Goal: Task Accomplishment & Management: Use online tool/utility

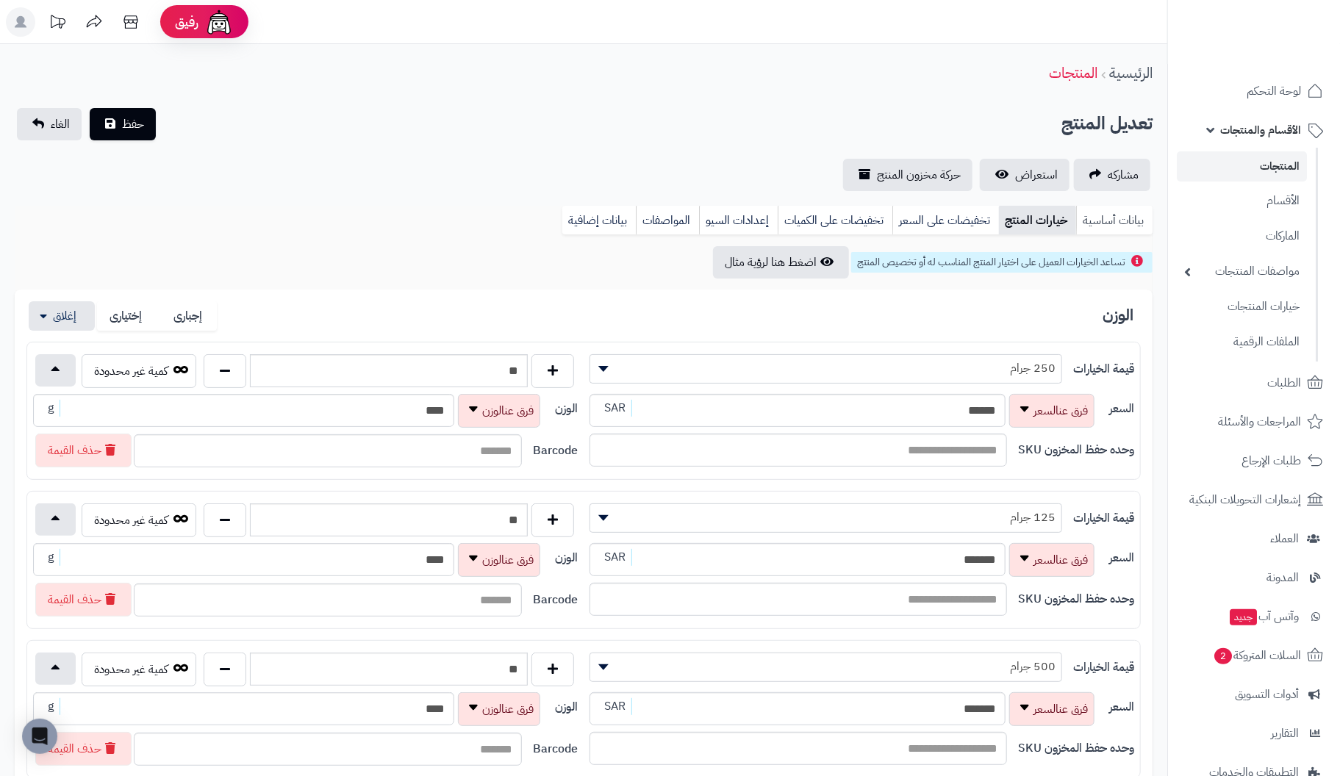
click at [1098, 217] on link "بيانات أساسية" at bounding box center [1114, 220] width 76 height 29
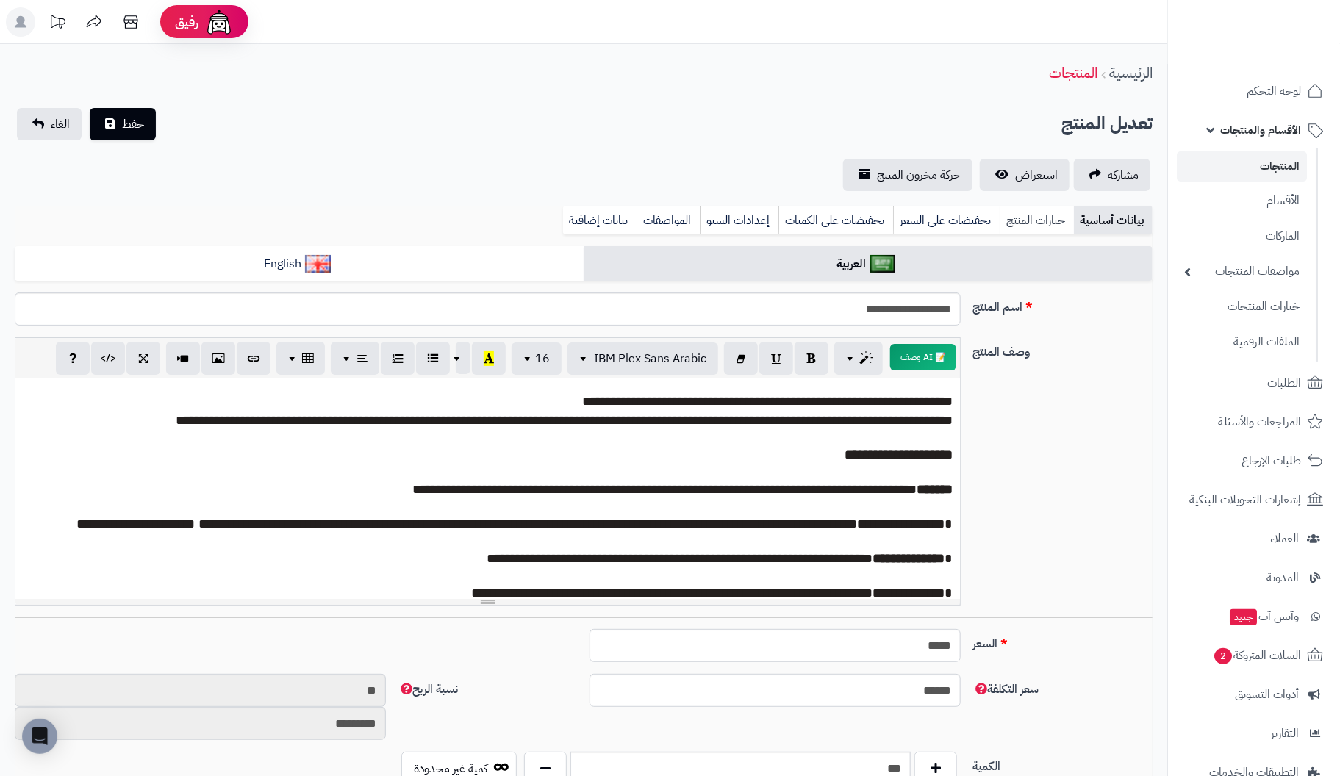
click at [1040, 221] on link "خيارات المنتج" at bounding box center [1037, 220] width 74 height 29
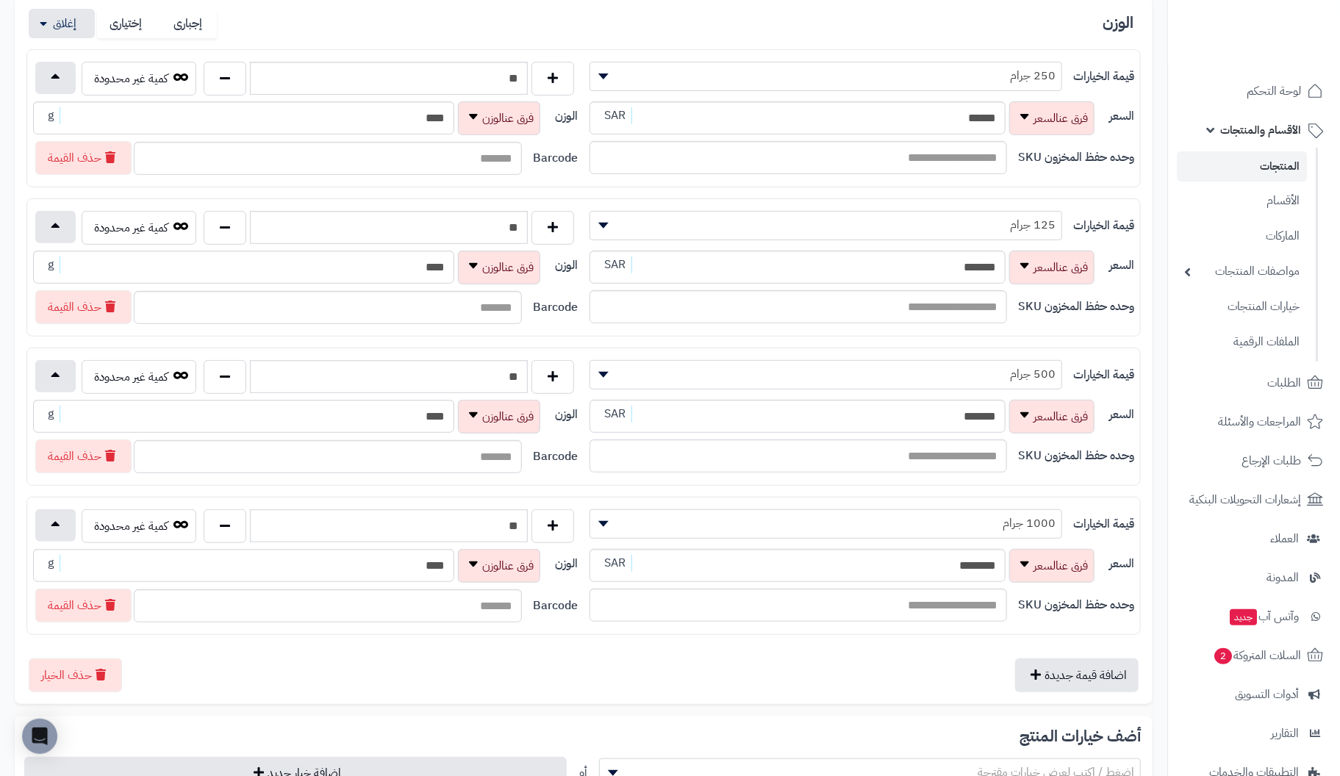
scroll to position [293, 0]
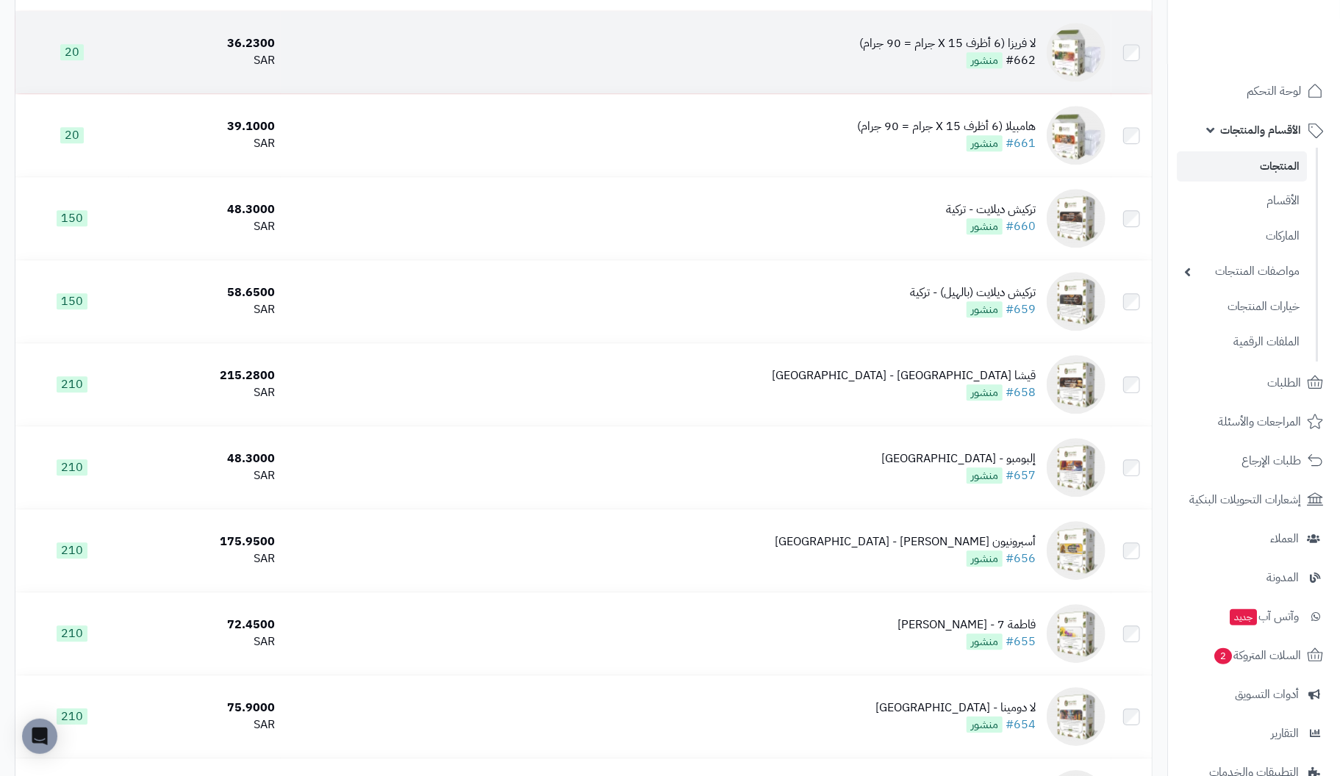
scroll to position [5441, 0]
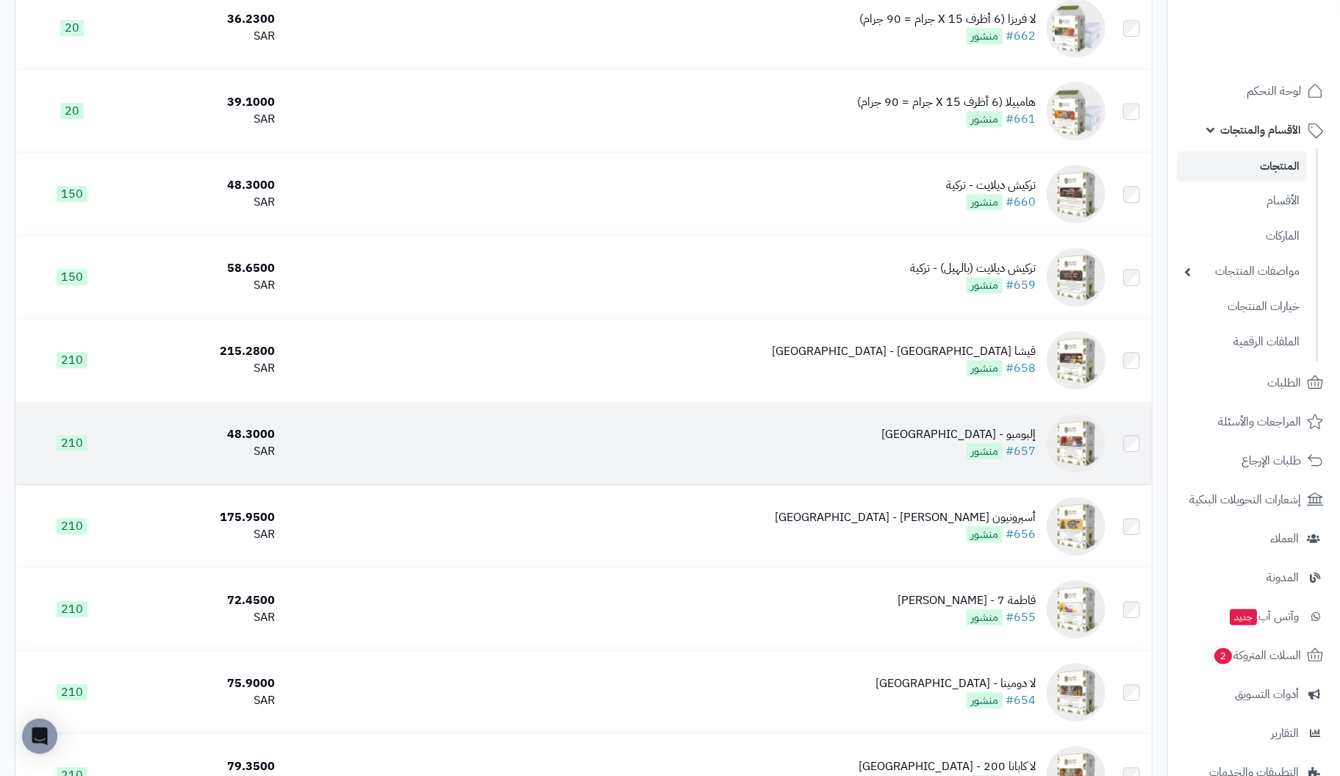
click at [1013, 443] on div "إلبومبو - [GEOGRAPHIC_DATA]" at bounding box center [959, 434] width 154 height 17
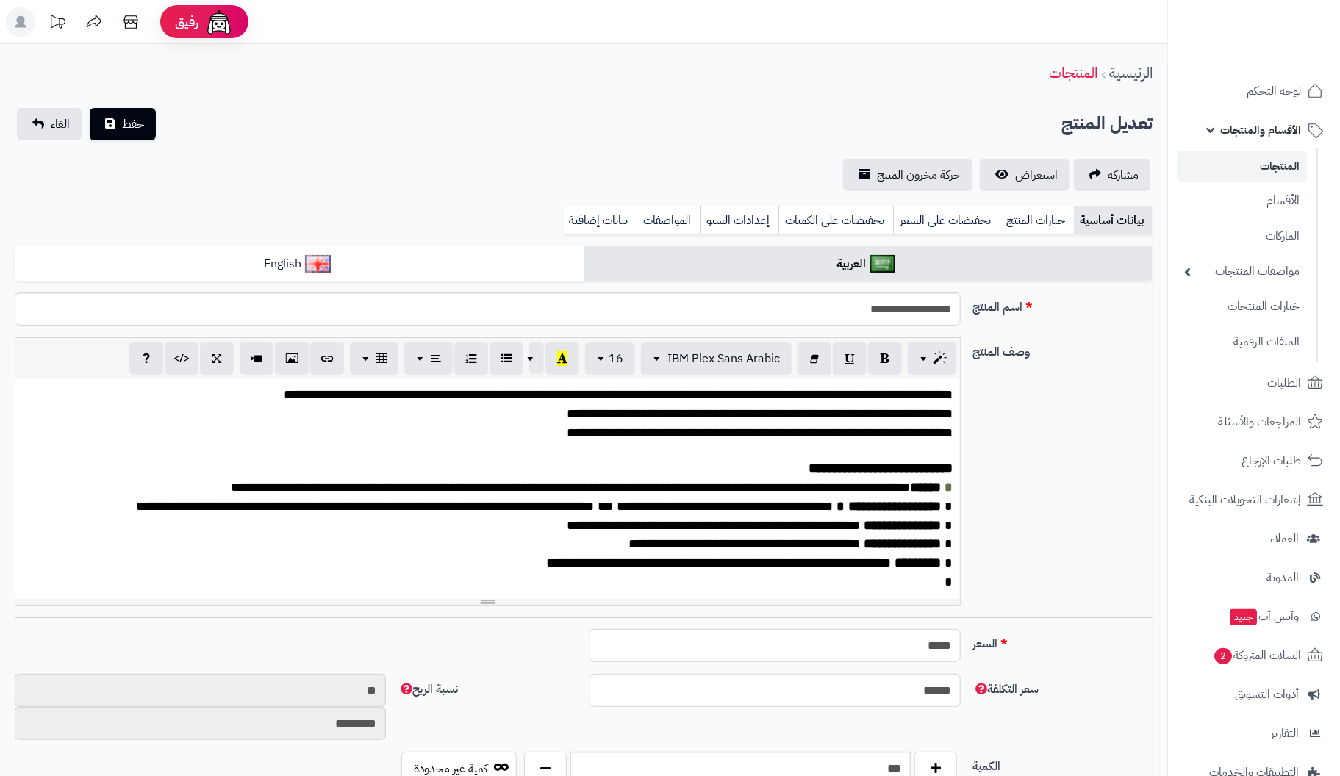
scroll to position [190, 0]
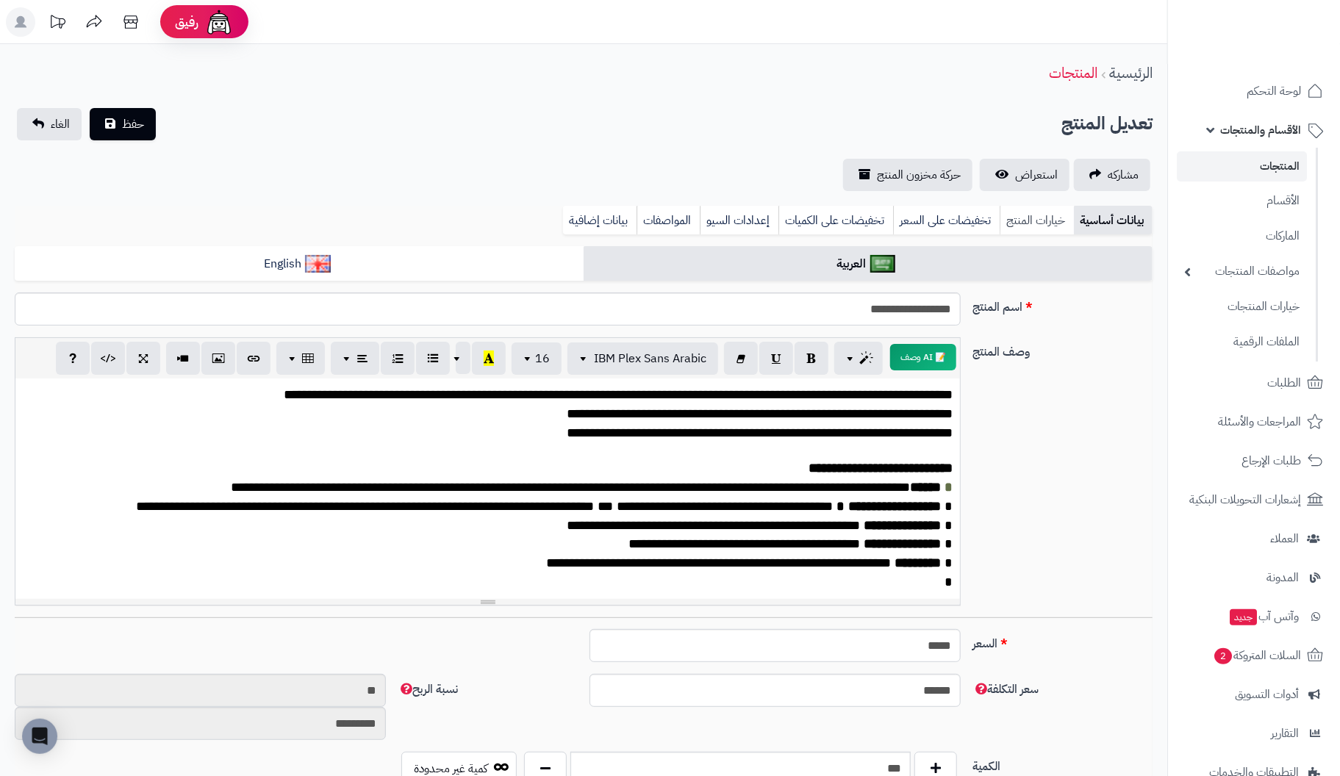
click at [1037, 221] on link "خيارات المنتج" at bounding box center [1037, 220] width 74 height 29
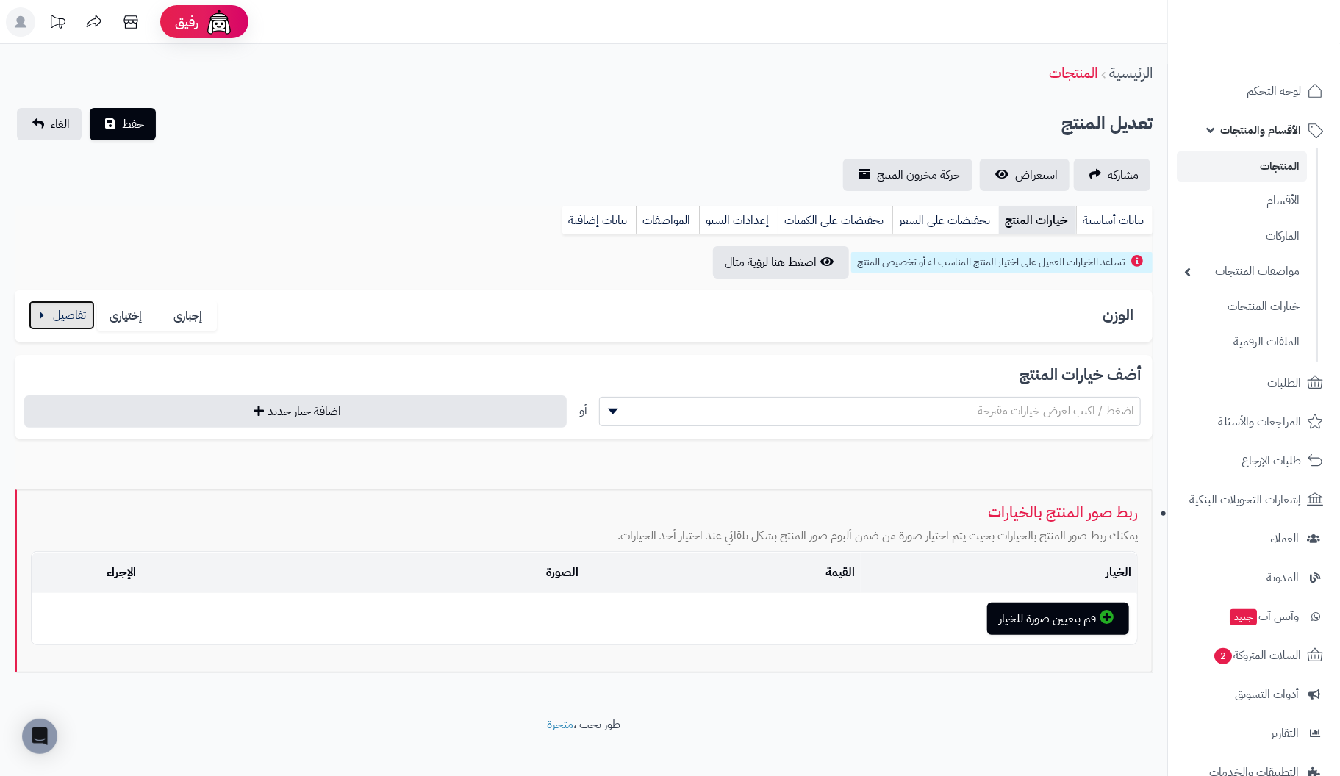
click at [72, 313] on button "button" at bounding box center [62, 315] width 66 height 29
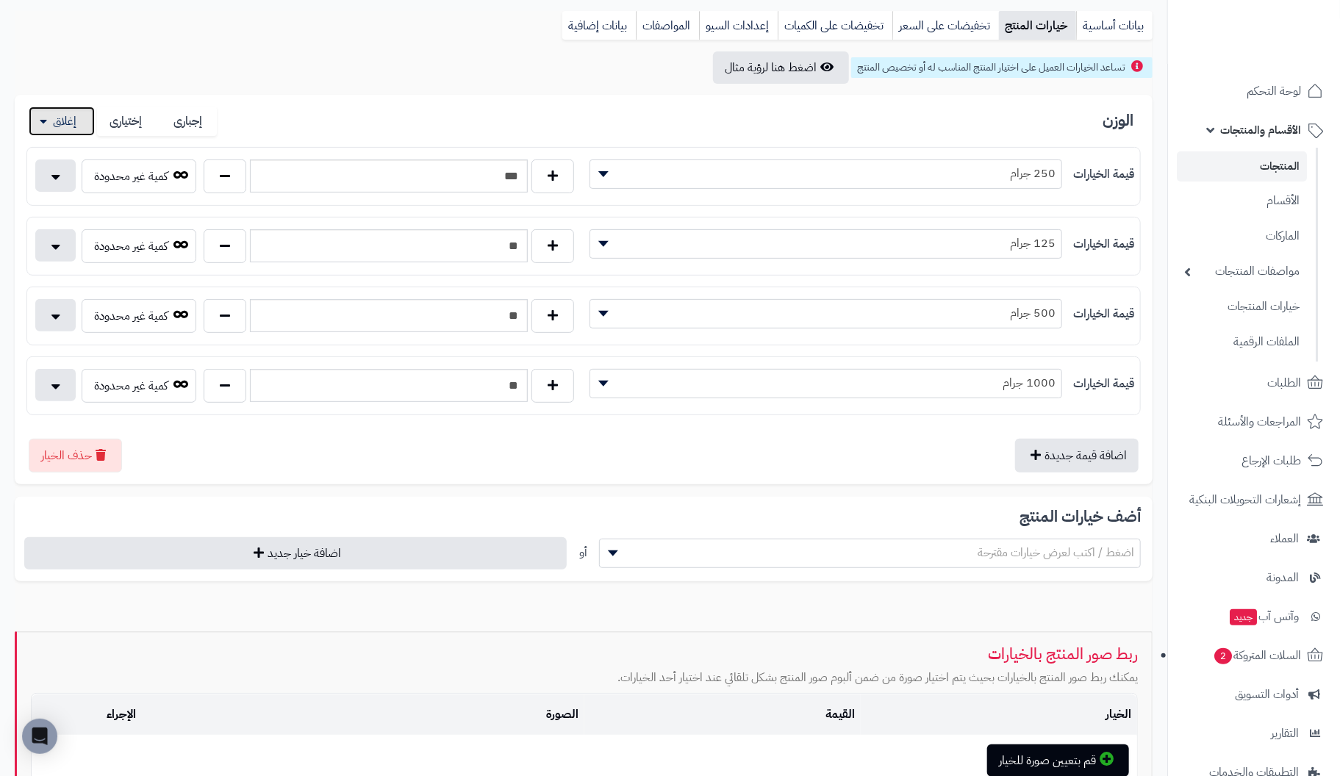
scroll to position [220, 0]
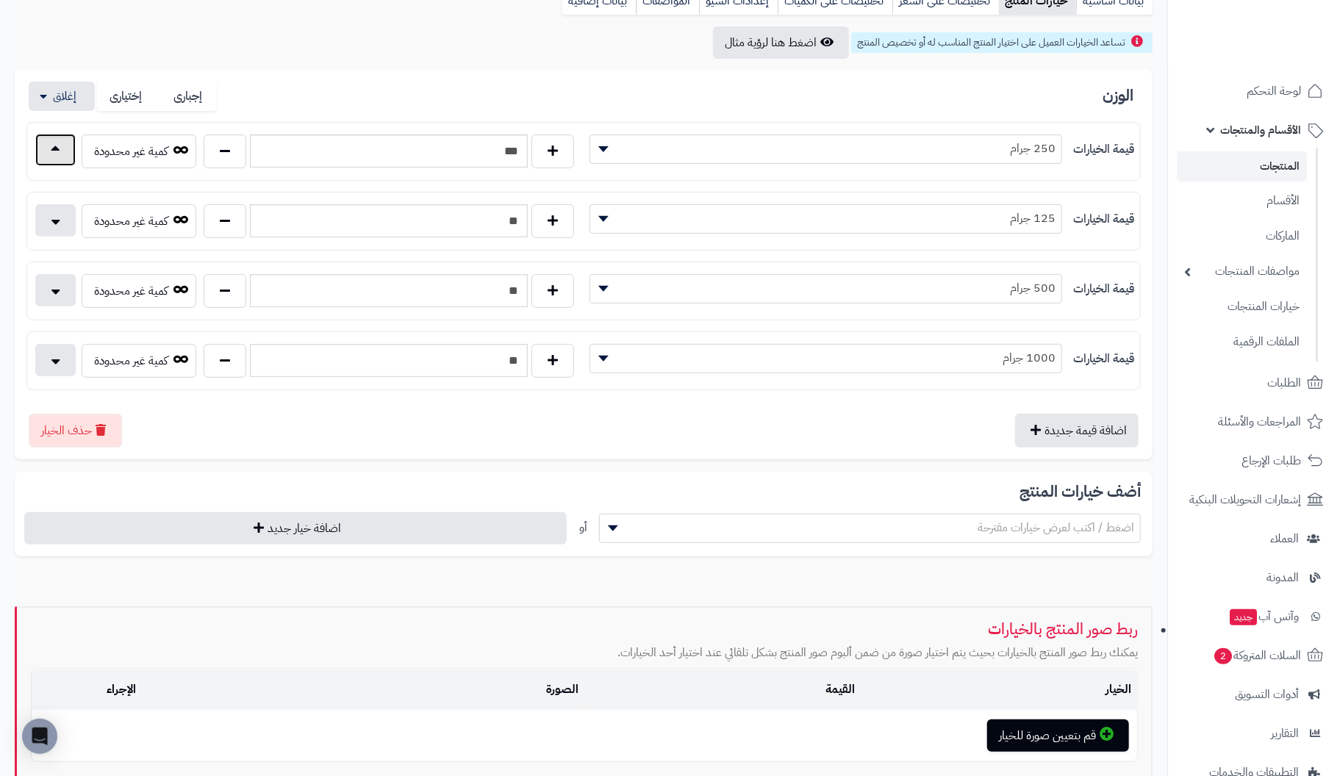
click at [49, 148] on button "button" at bounding box center [55, 150] width 40 height 32
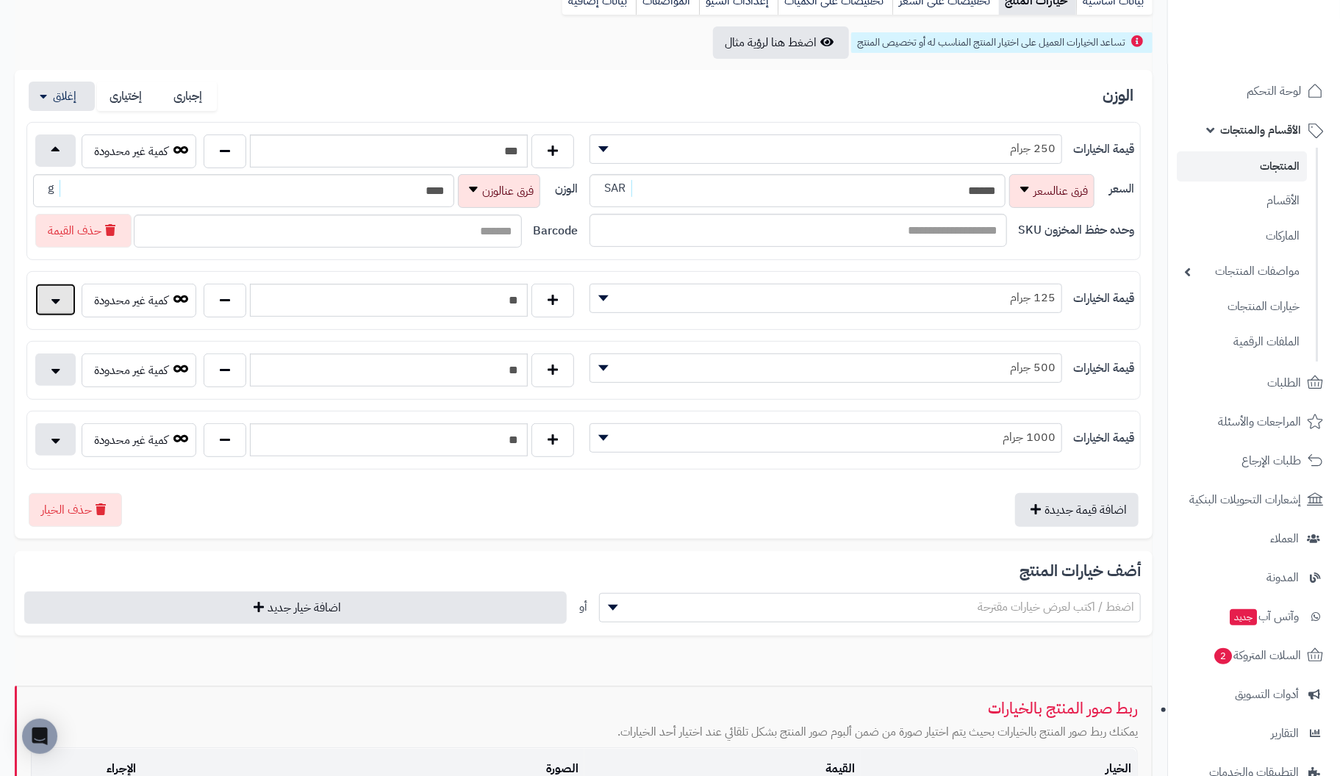
drag, startPoint x: 51, startPoint y: 291, endPoint x: 52, endPoint y: 345, distance: 53.7
click at [51, 296] on button "button" at bounding box center [55, 300] width 40 height 32
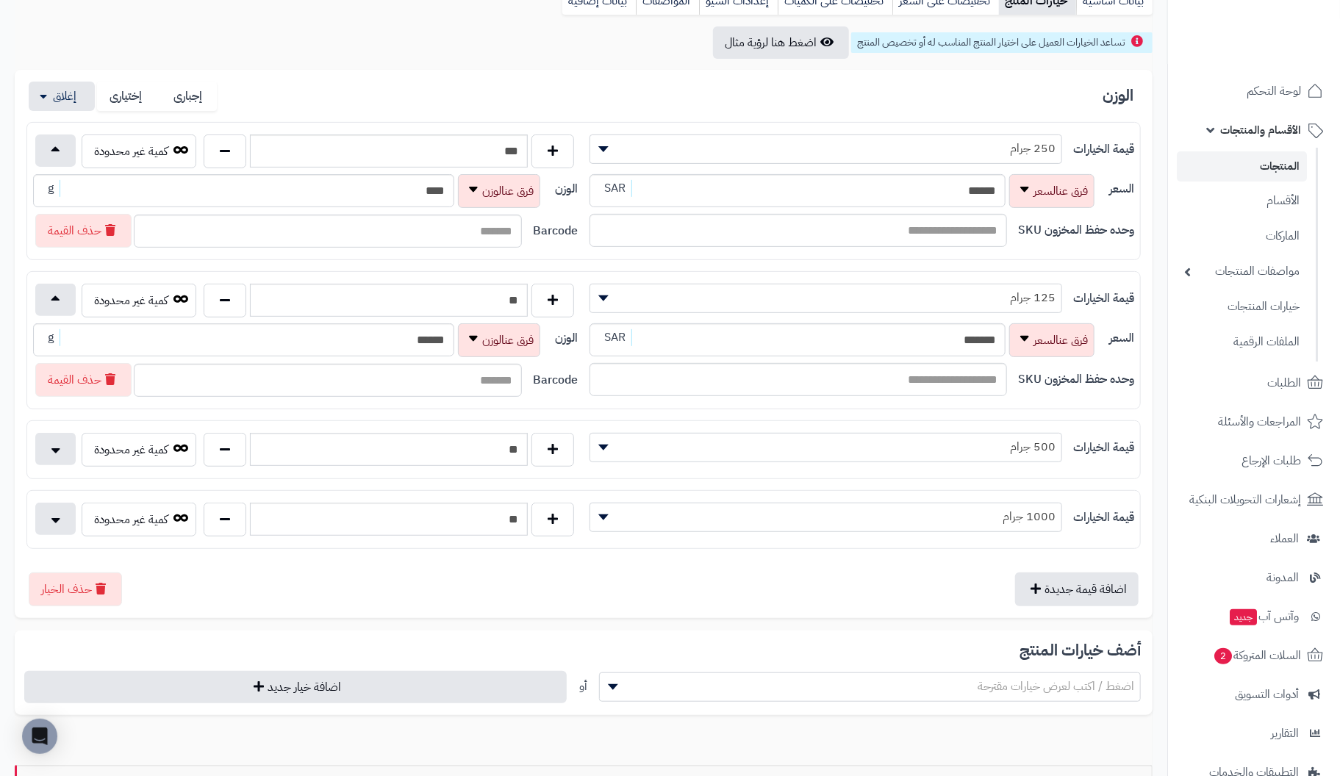
click at [44, 467] on div "قيمة الخيارات ******** ******** ******** ********* 500 جرام ** كمية غير محدودة …" at bounding box center [583, 450] width 1115 height 59
drag, startPoint x: 49, startPoint y: 449, endPoint x: 53, endPoint y: 491, distance: 42.1
click at [49, 453] on button "button" at bounding box center [55, 449] width 40 height 32
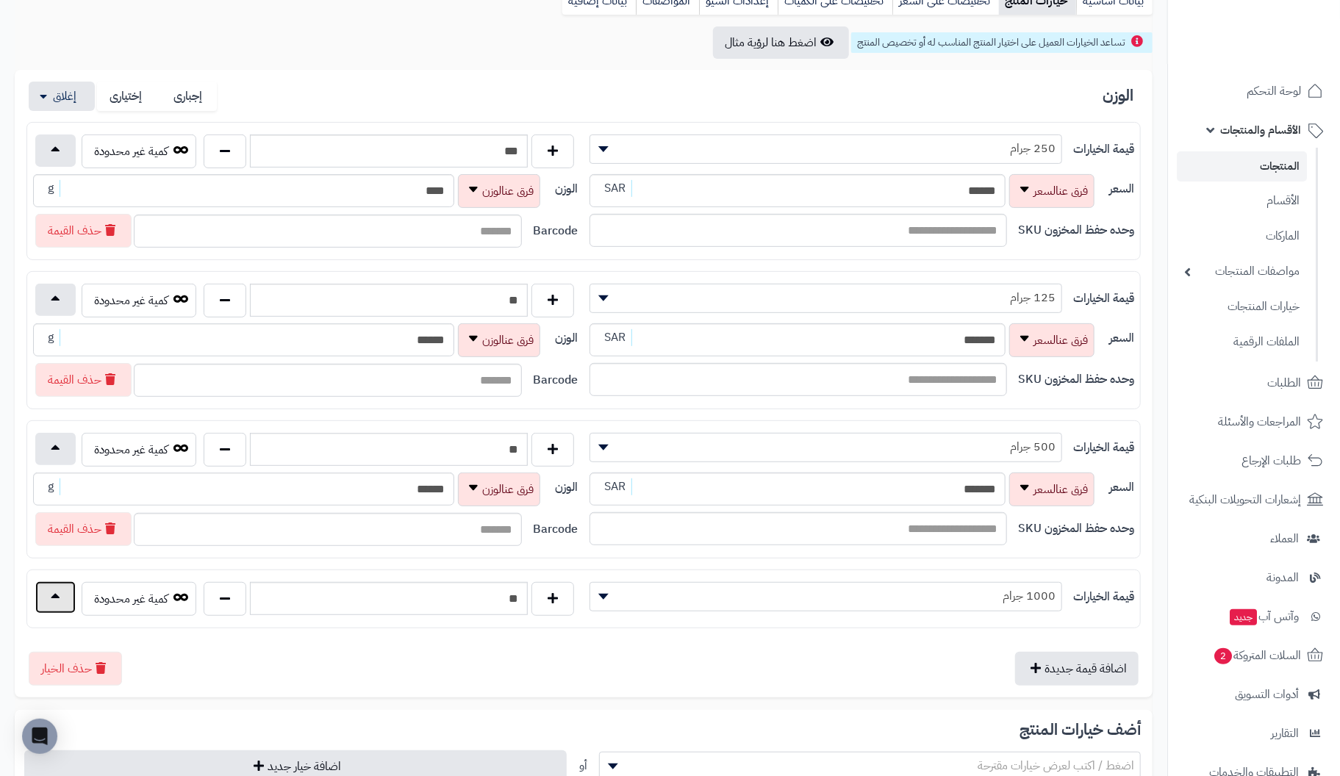
click at [46, 587] on button "button" at bounding box center [55, 598] width 40 height 32
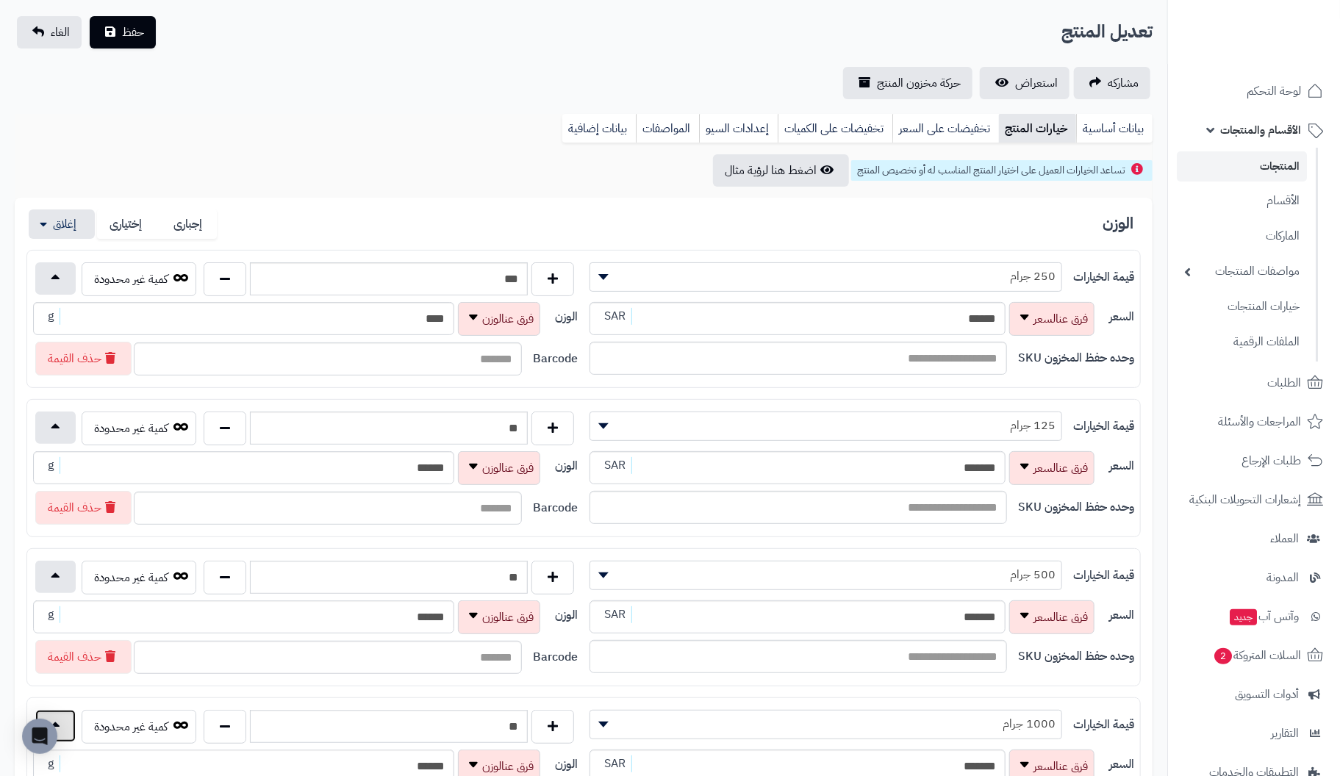
scroll to position [0, 0]
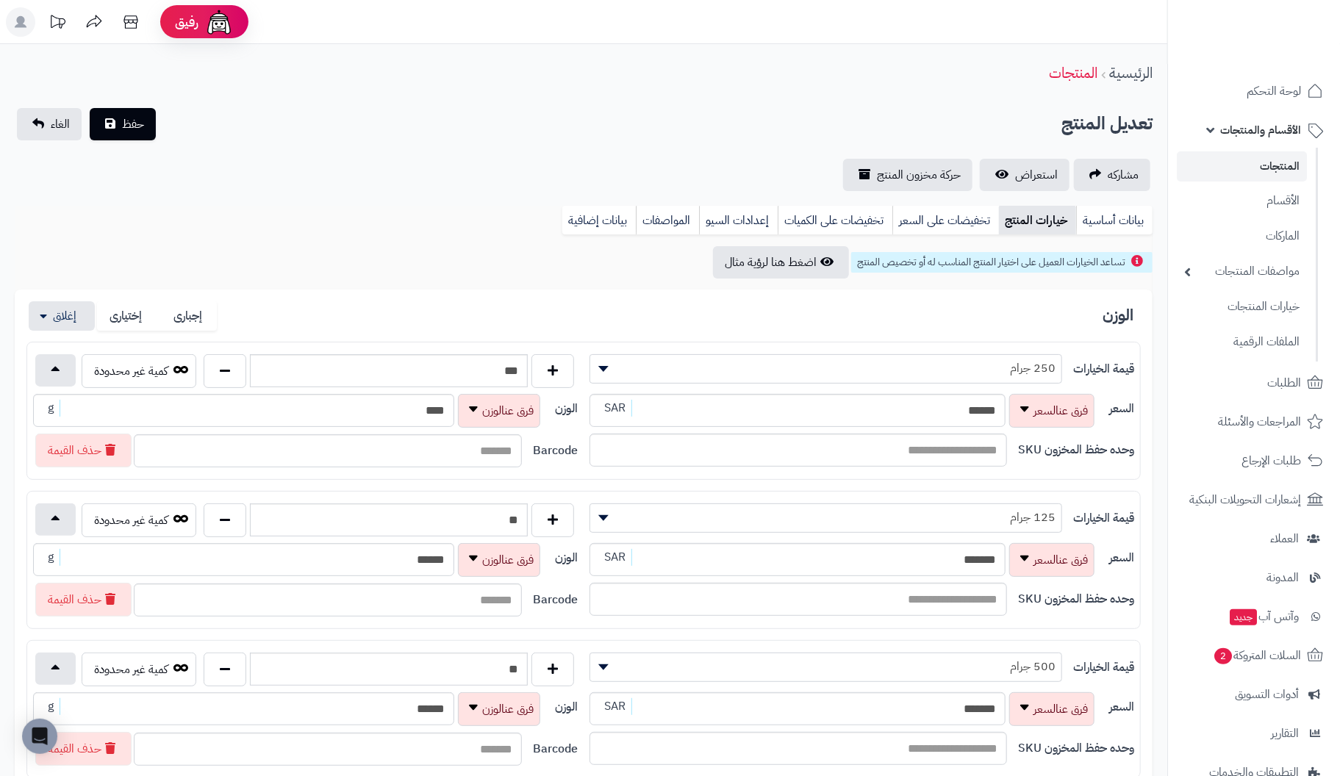
click at [1268, 132] on span "الأقسام والمنتجات" at bounding box center [1261, 130] width 81 height 21
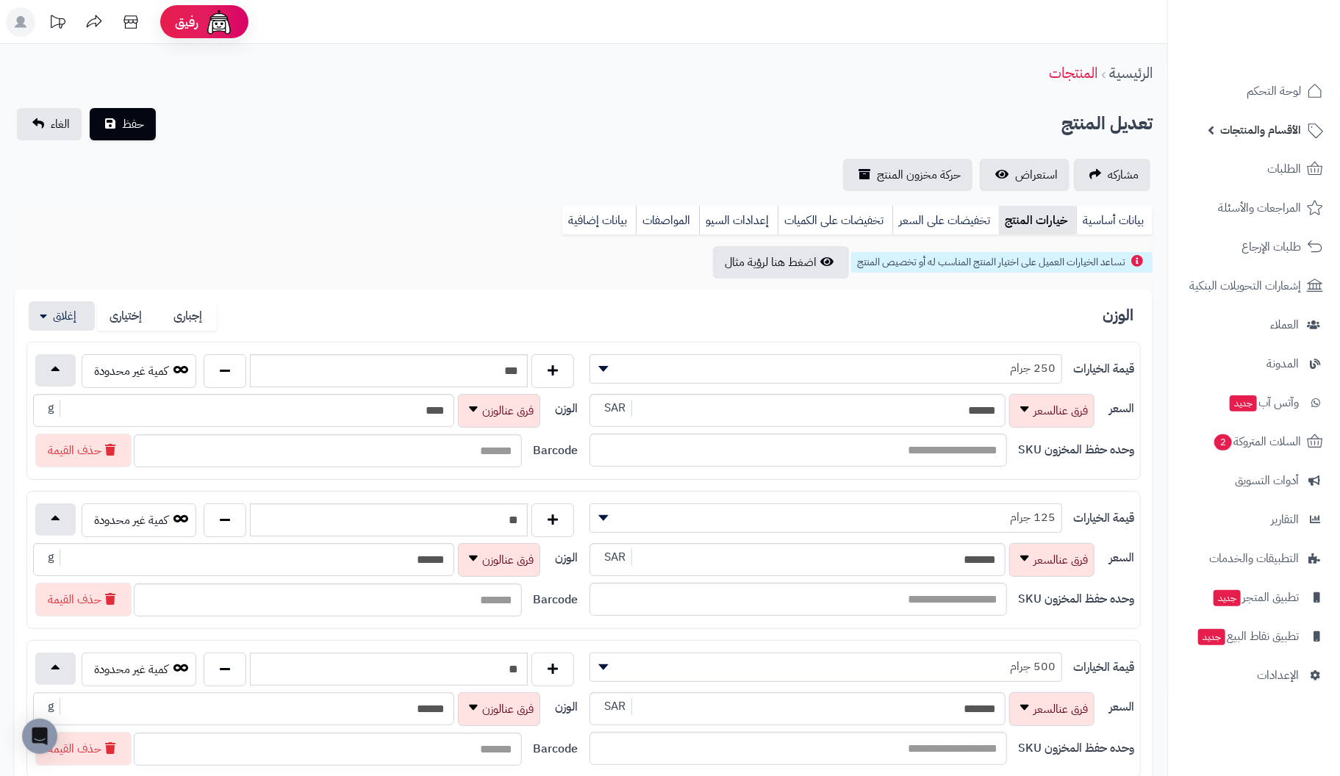
click at [1287, 128] on span "الأقسام والمنتجات" at bounding box center [1261, 130] width 81 height 21
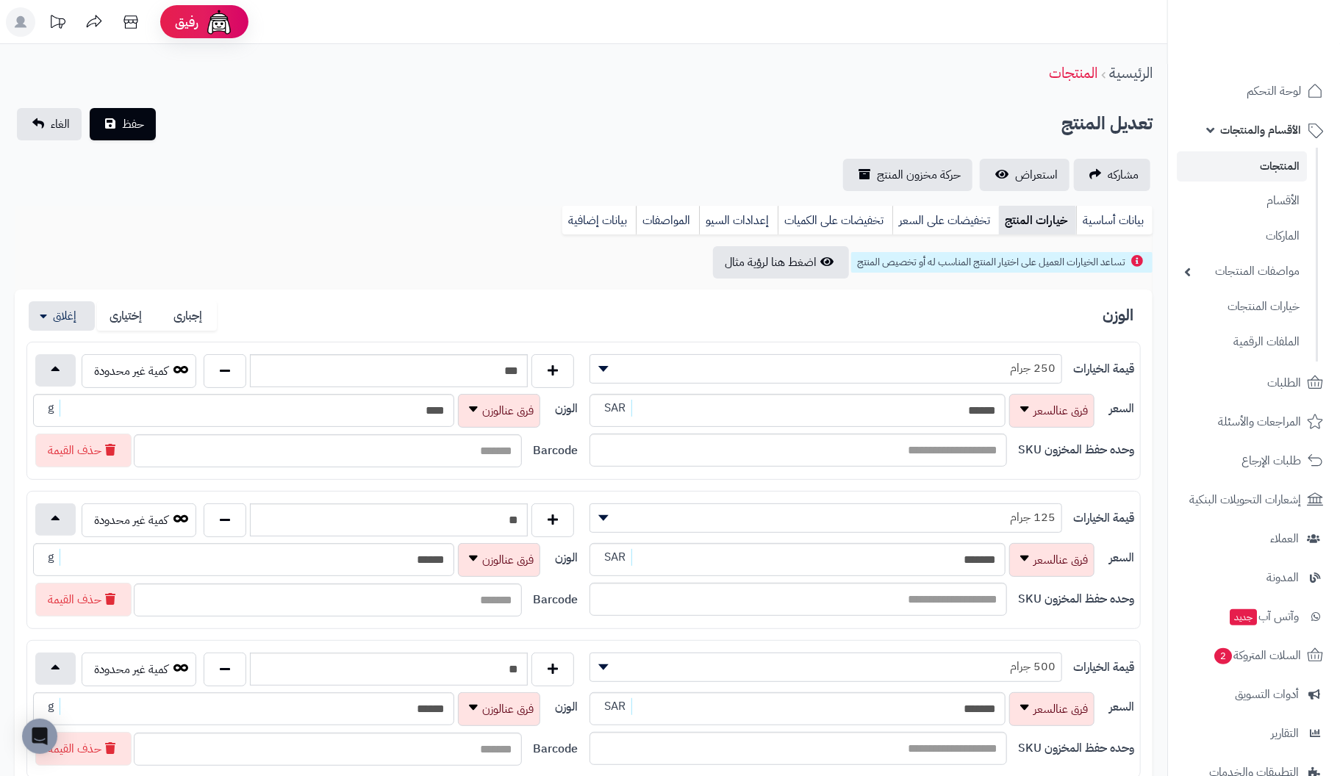
click at [1290, 162] on link "المنتجات" at bounding box center [1242, 166] width 130 height 30
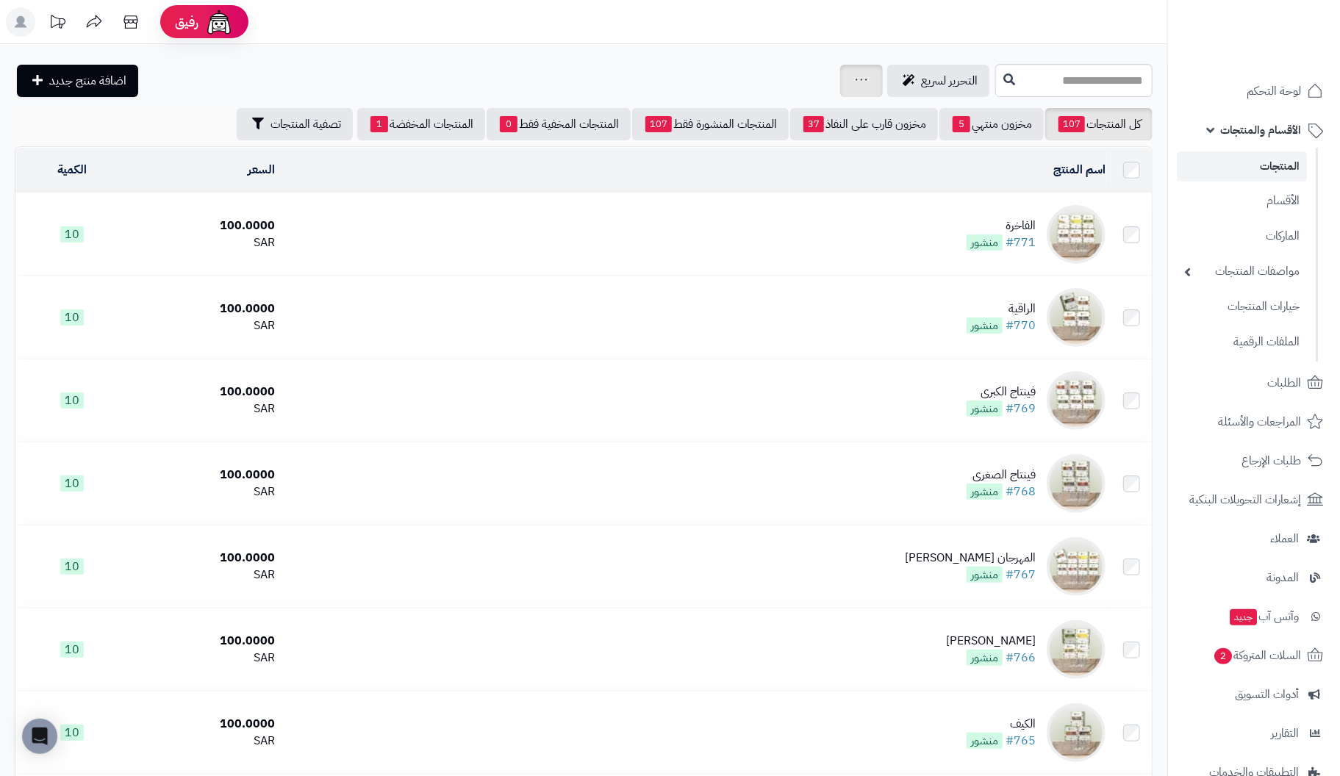
click at [840, 77] on div "جرد مخزون المنتجات جرد مخزون الخيارات فقط تعديل أسعار المنتجات الملصقات تصدير ا…" at bounding box center [861, 81] width 43 height 32
click at [856, 85] on link at bounding box center [862, 81] width 12 height 18
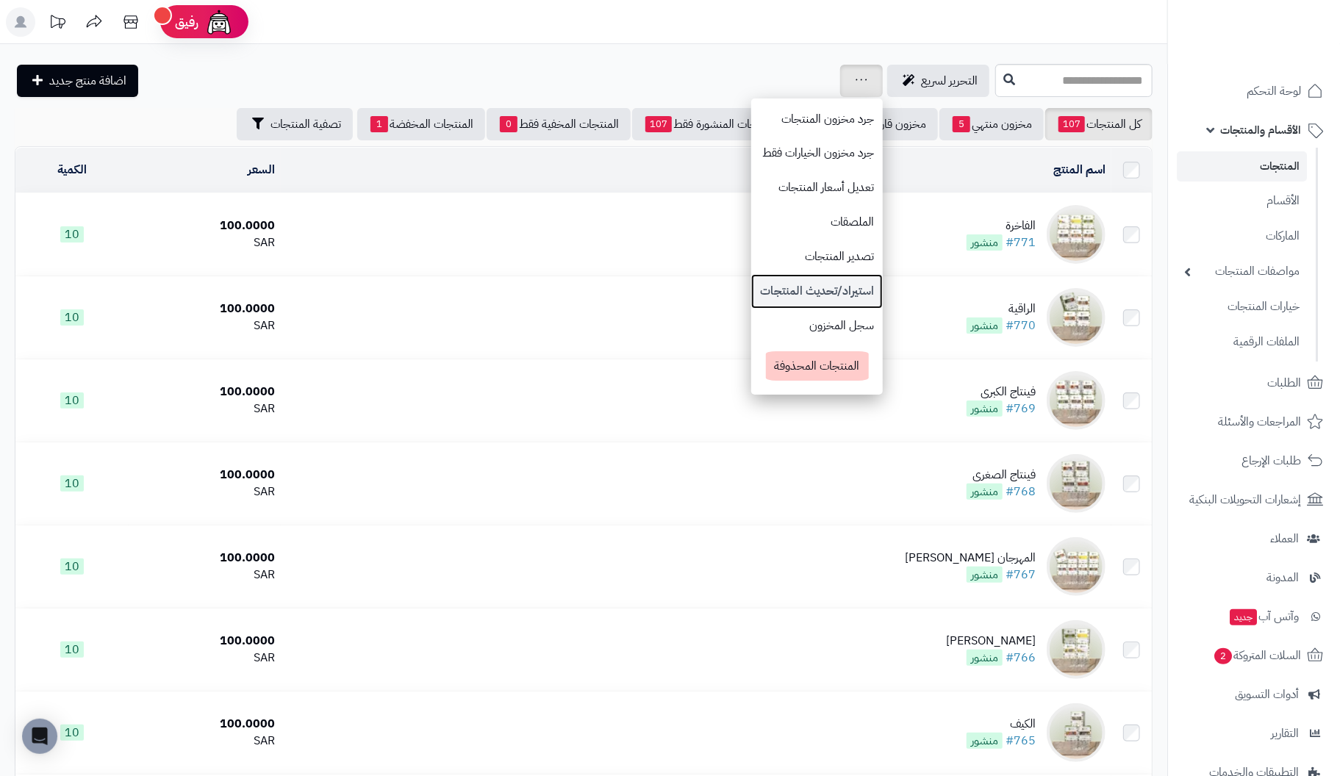
click at [751, 290] on link "استيراد/تحديث المنتجات" at bounding box center [817, 291] width 132 height 35
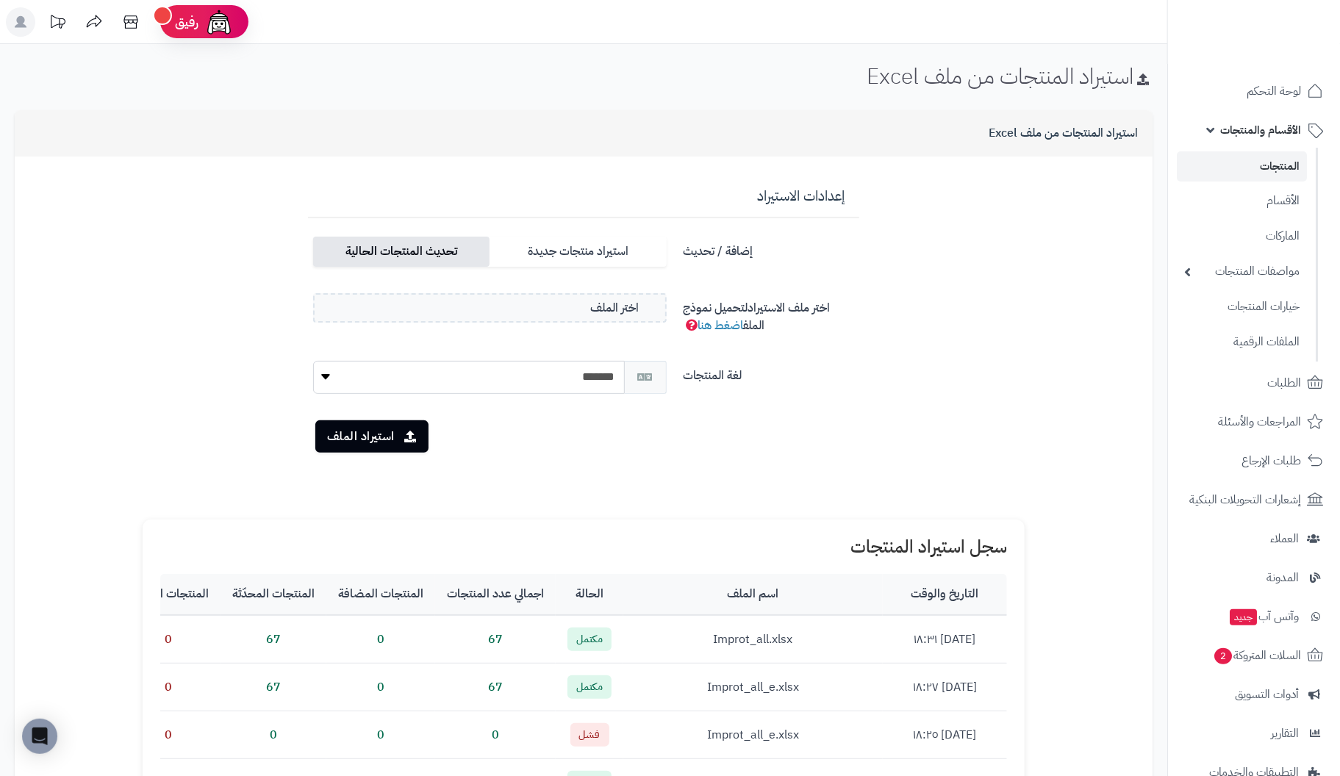
click at [440, 254] on label "تحديث المنتجات الحالية" at bounding box center [401, 252] width 176 height 30
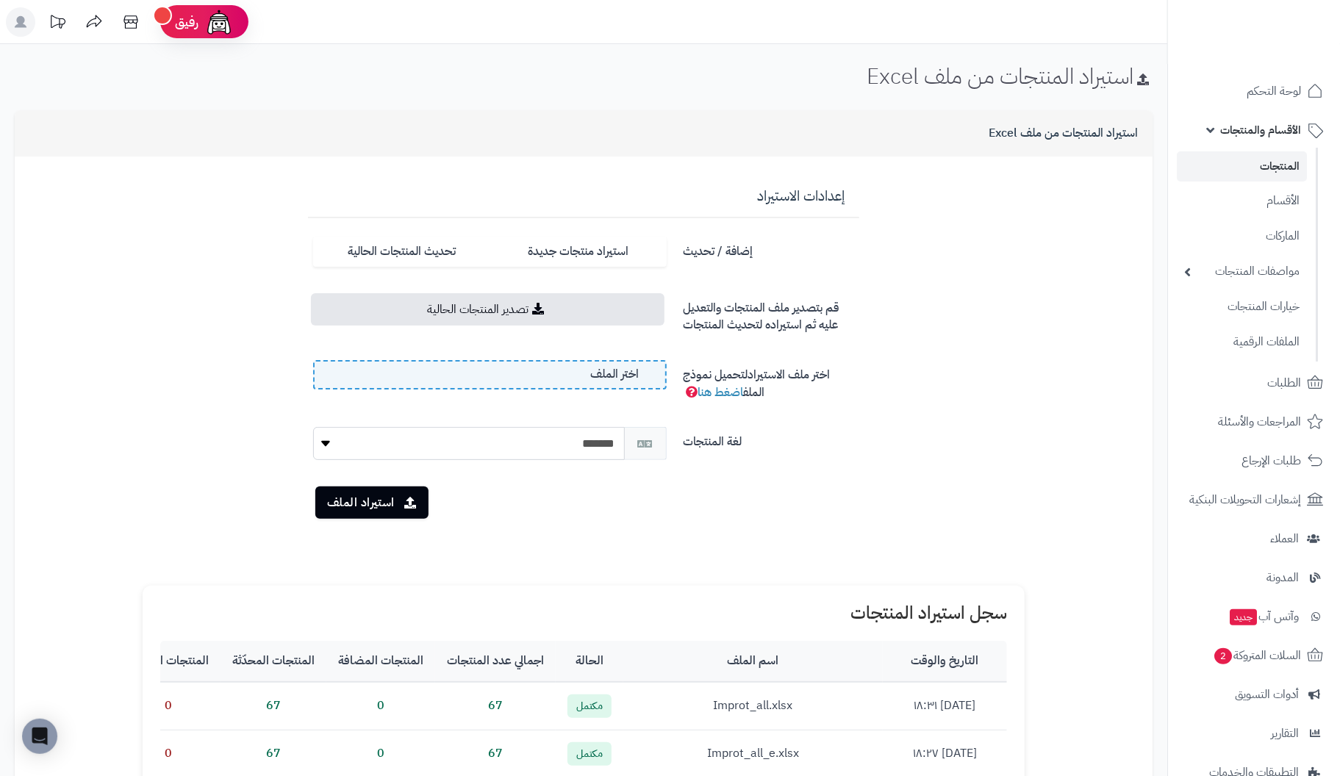
click at [624, 376] on span "اختر الملف" at bounding box center [615, 374] width 49 height 17
click at [0, 0] on input "اختر الملف" at bounding box center [0, 0] width 0 height 0
click at [386, 498] on button "استيراد الملف" at bounding box center [371, 502] width 113 height 32
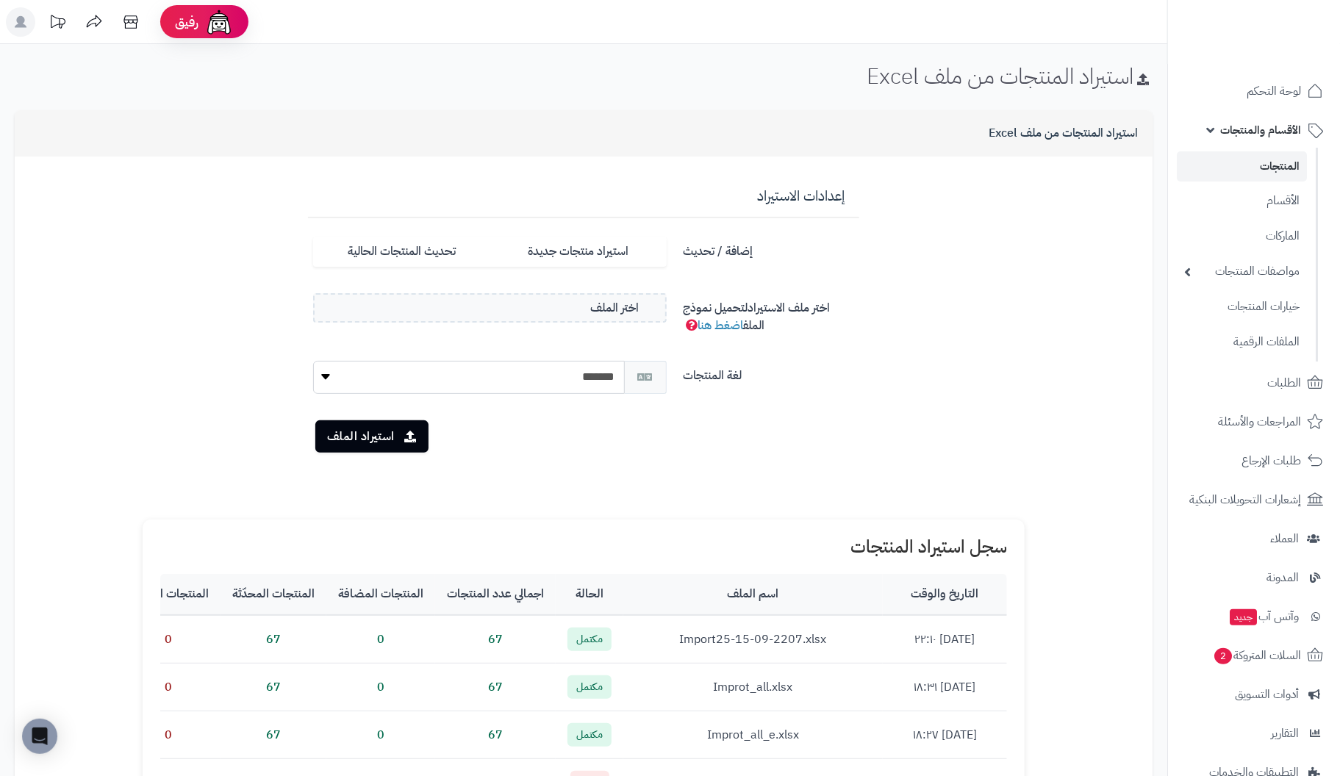
click at [1142, 79] on icon at bounding box center [1143, 80] width 12 height 12
click at [589, 305] on label "اختر الملف" at bounding box center [490, 307] width 354 height 29
click at [0, 0] on input "اختر الملف" at bounding box center [0, 0] width 0 height 0
click at [410, 242] on label "تحديث المنتجات الحالية" at bounding box center [401, 252] width 176 height 30
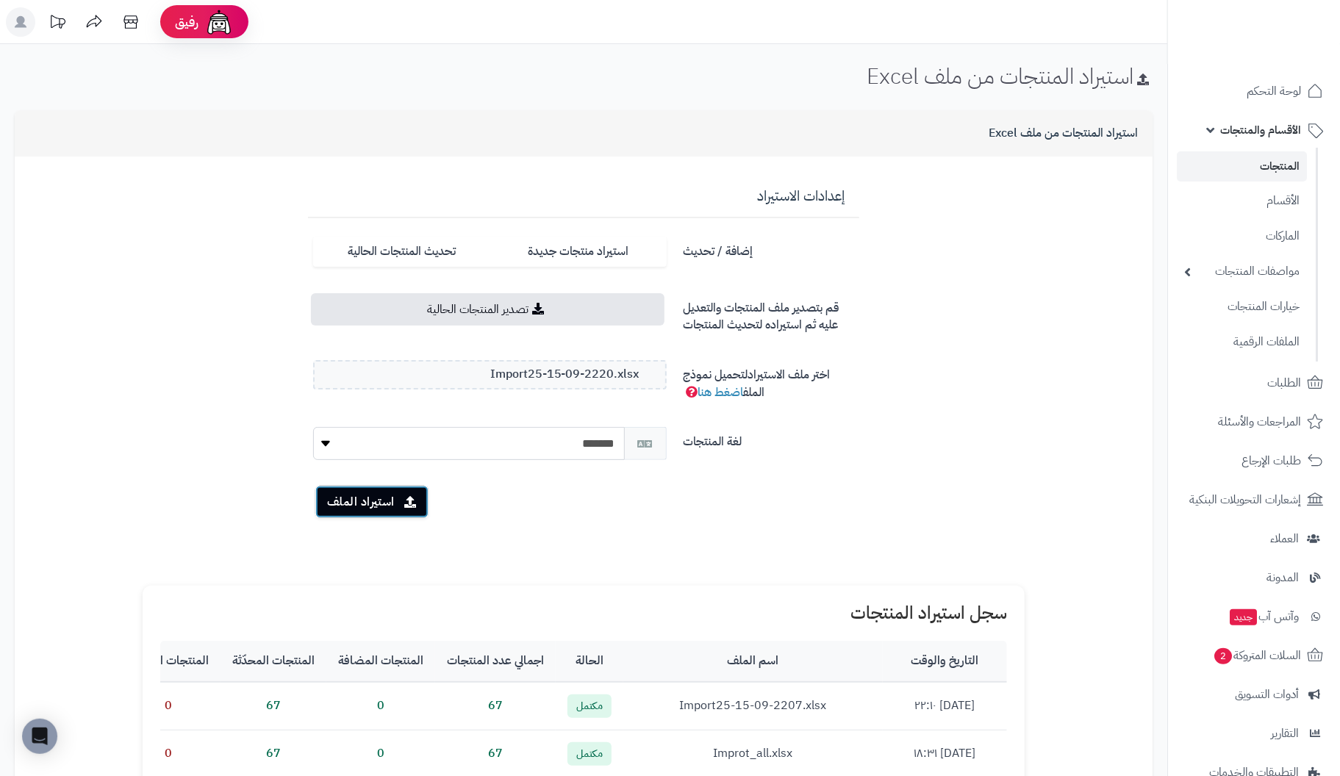
click at [385, 501] on button "استيراد الملف" at bounding box center [371, 502] width 113 height 32
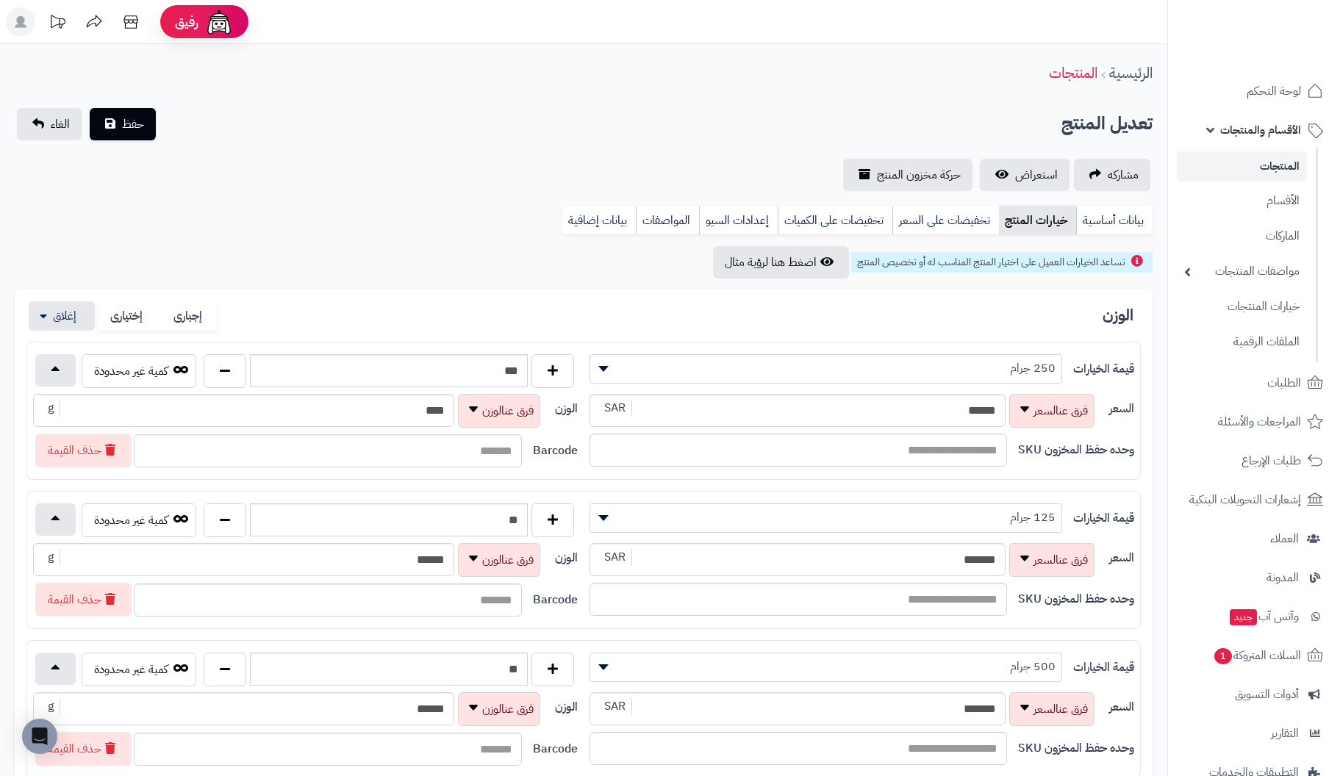
scroll to position [220, 0]
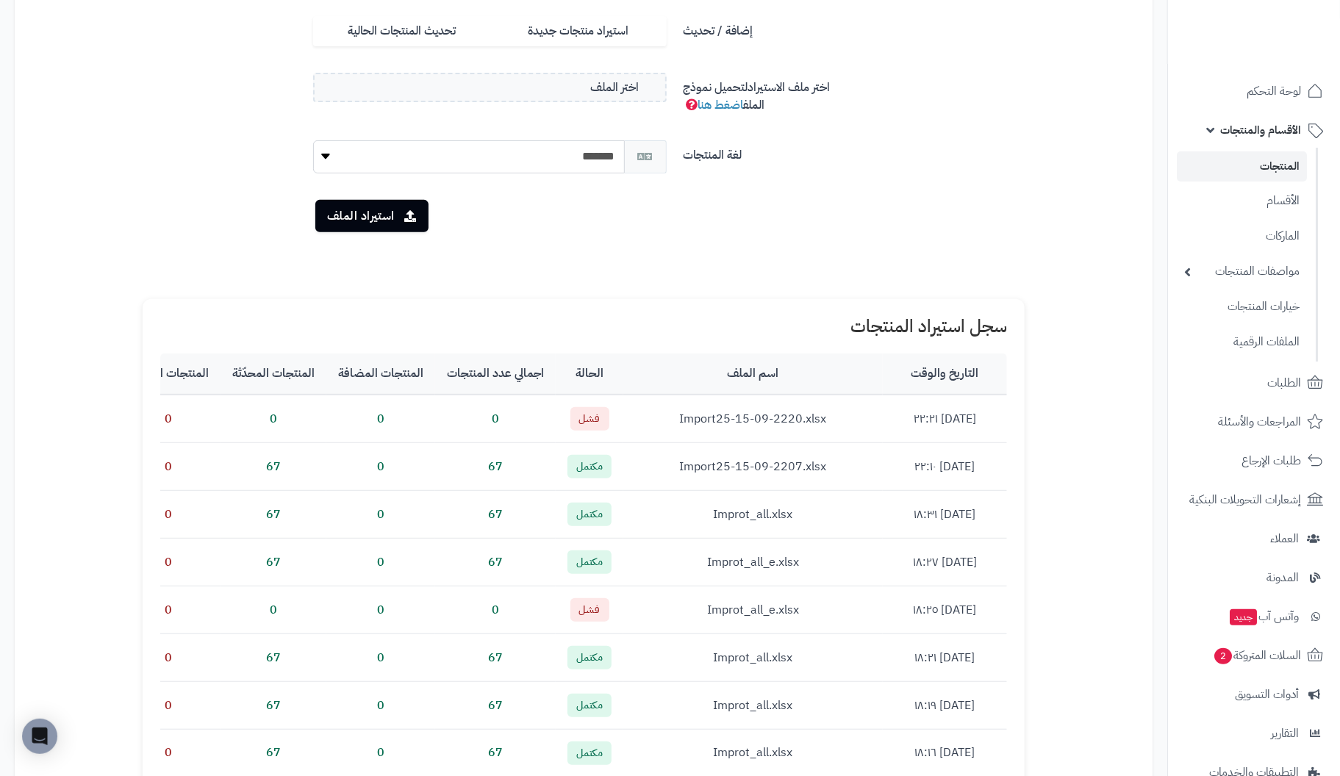
scroll to position [293, 0]
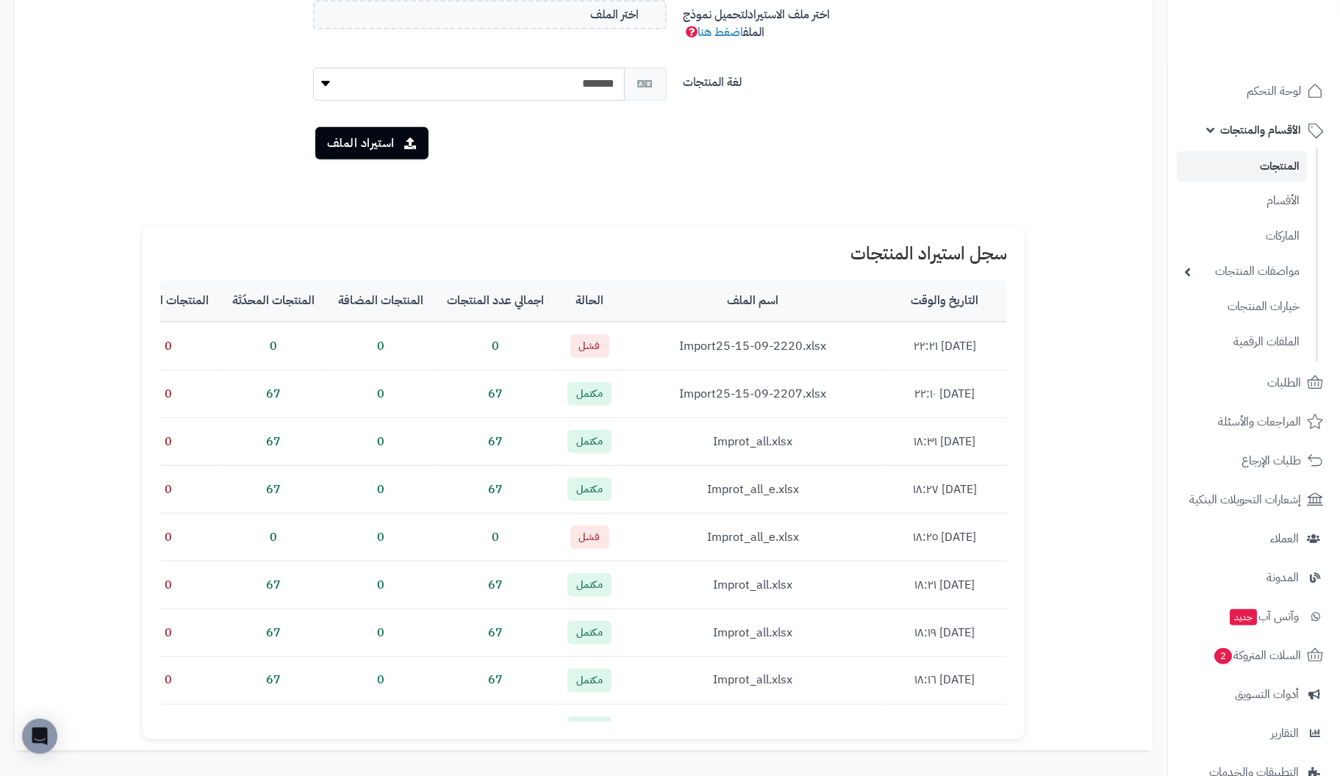
click at [815, 347] on td "Import25-15-09-2220.xlsx" at bounding box center [754, 346] width 260 height 48
click at [600, 346] on span "فشل" at bounding box center [590, 347] width 39 height 24
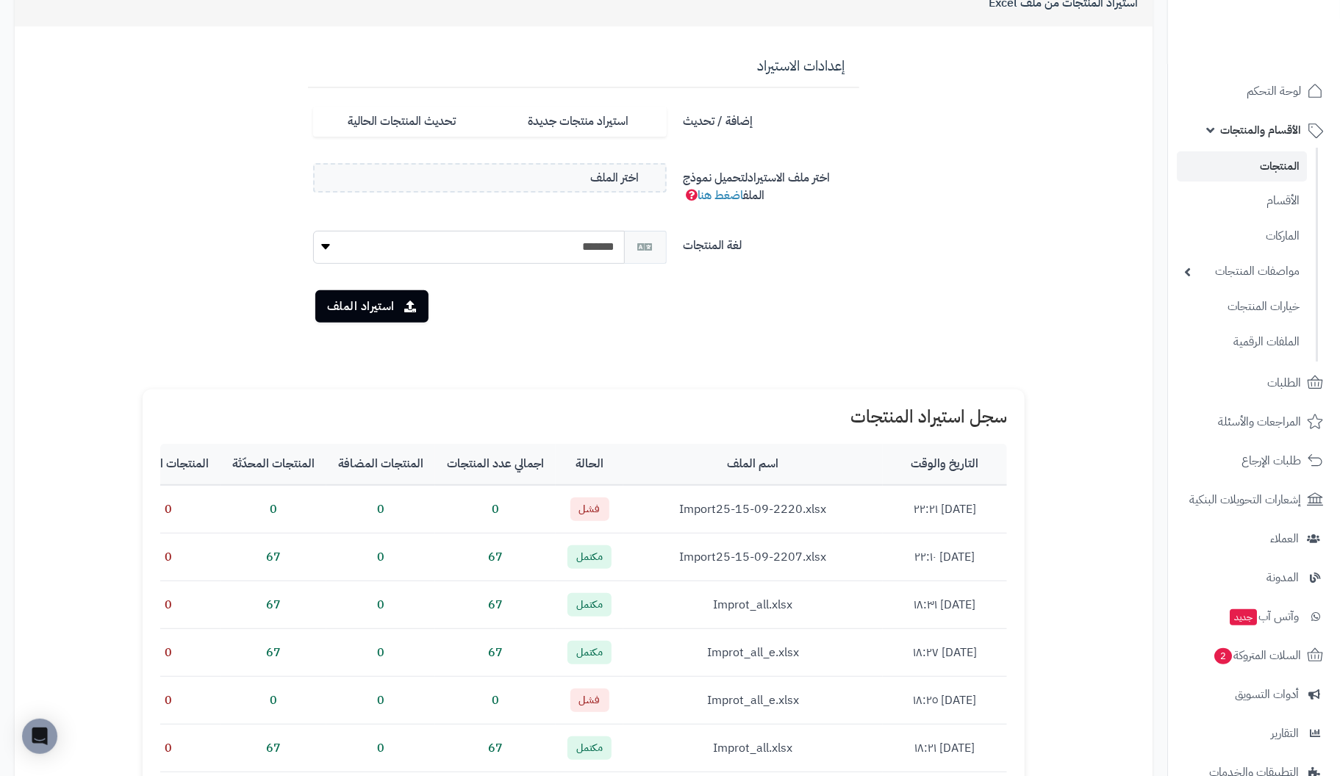
scroll to position [0, 0]
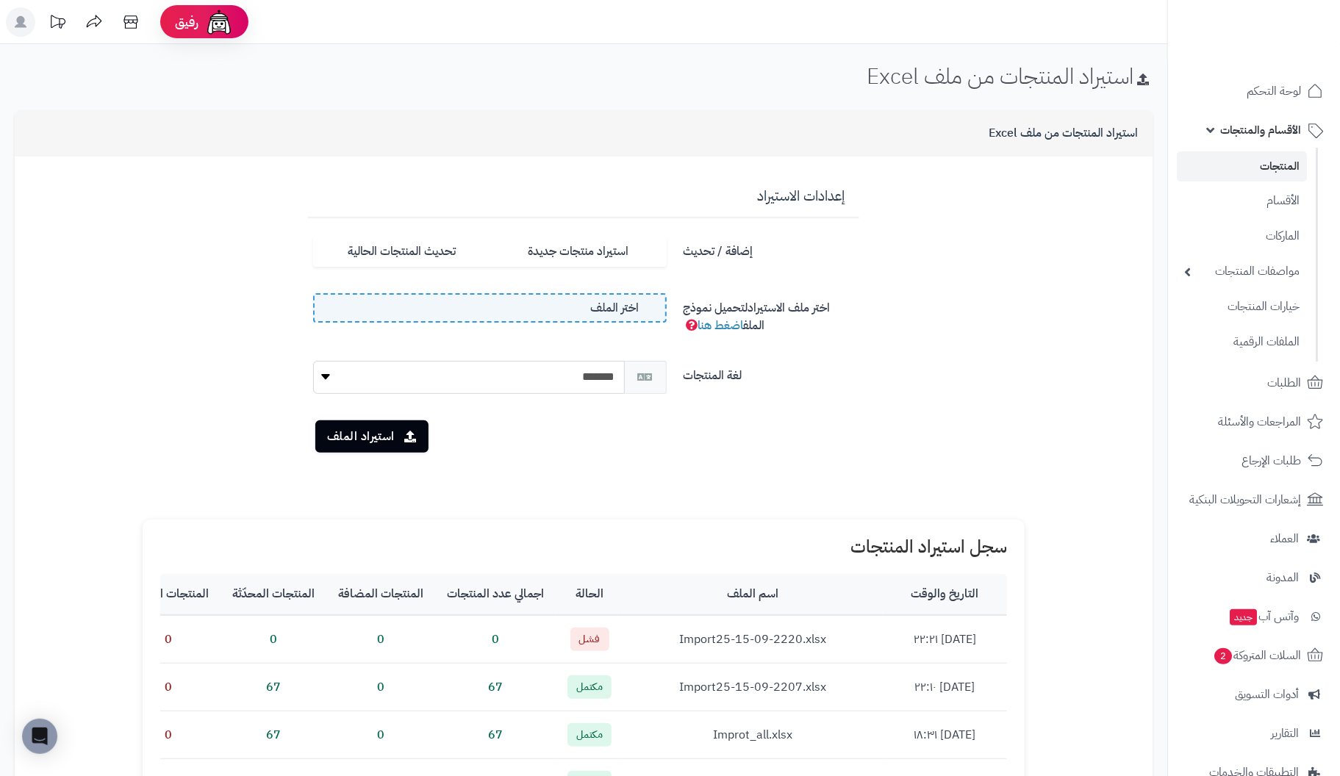
click at [512, 312] on label "اختر الملف" at bounding box center [490, 307] width 354 height 29
click at [0, 0] on input "اختر الملف" at bounding box center [0, 0] width 0 height 0
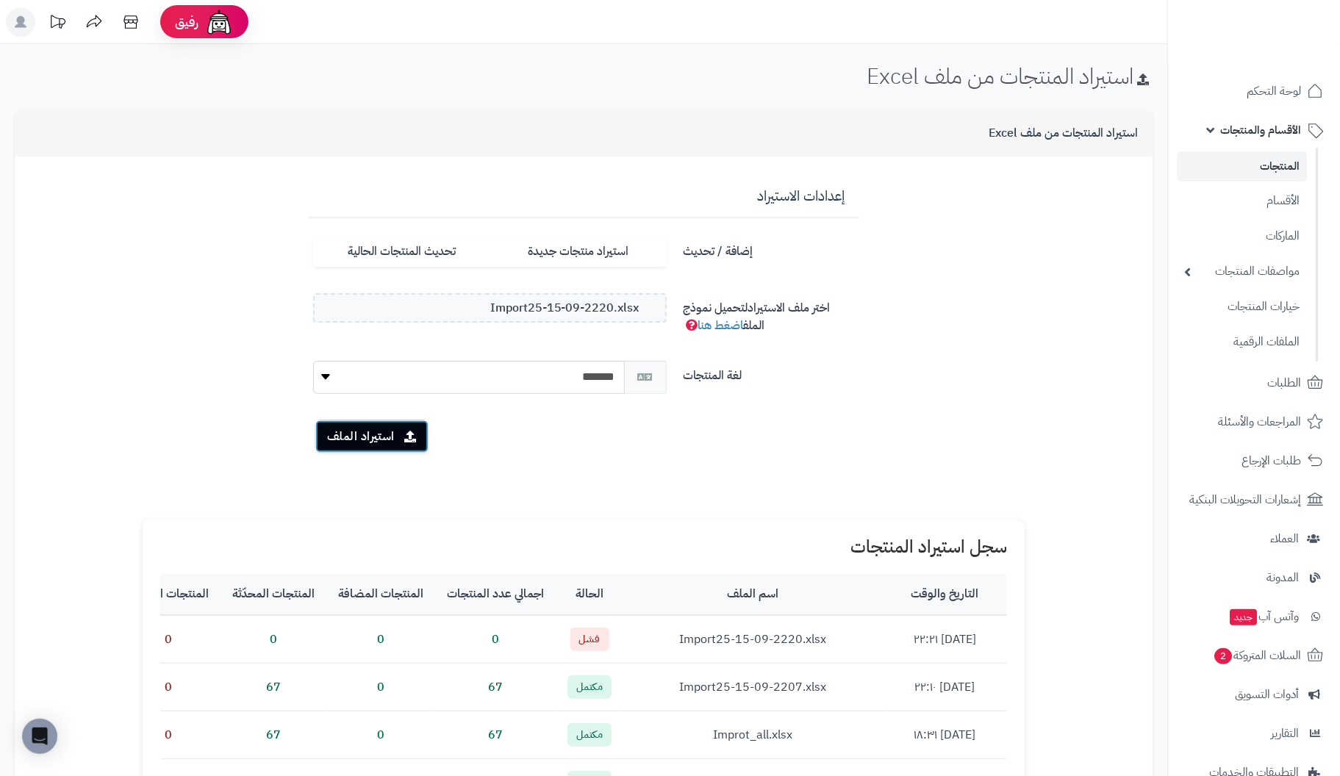
drag, startPoint x: 362, startPoint y: 433, endPoint x: 363, endPoint y: 478, distance: 44.9
click at [363, 478] on div "**********" at bounding box center [584, 333] width 588 height 330
click at [405, 253] on label "تحديث المنتجات الحالية" at bounding box center [401, 252] width 176 height 30
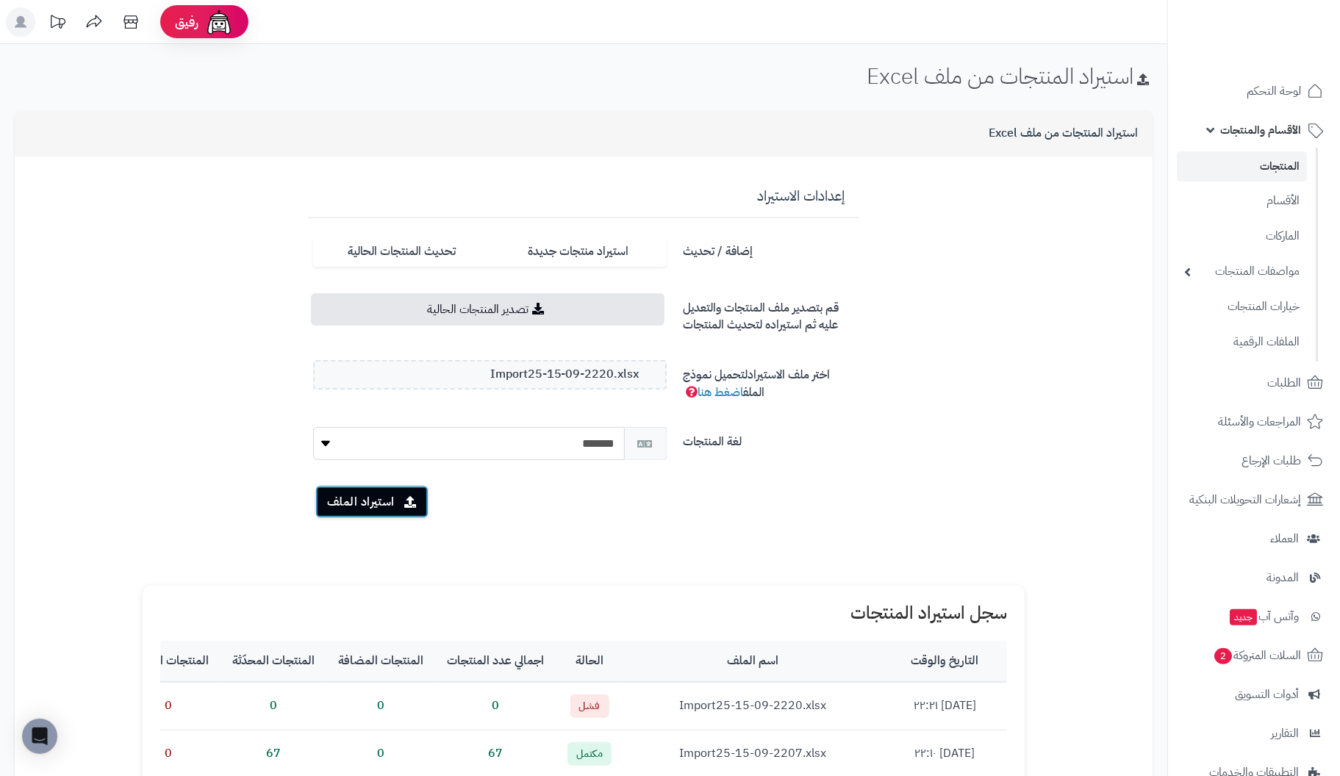
click at [371, 501] on button "استيراد الملف" at bounding box center [371, 502] width 113 height 32
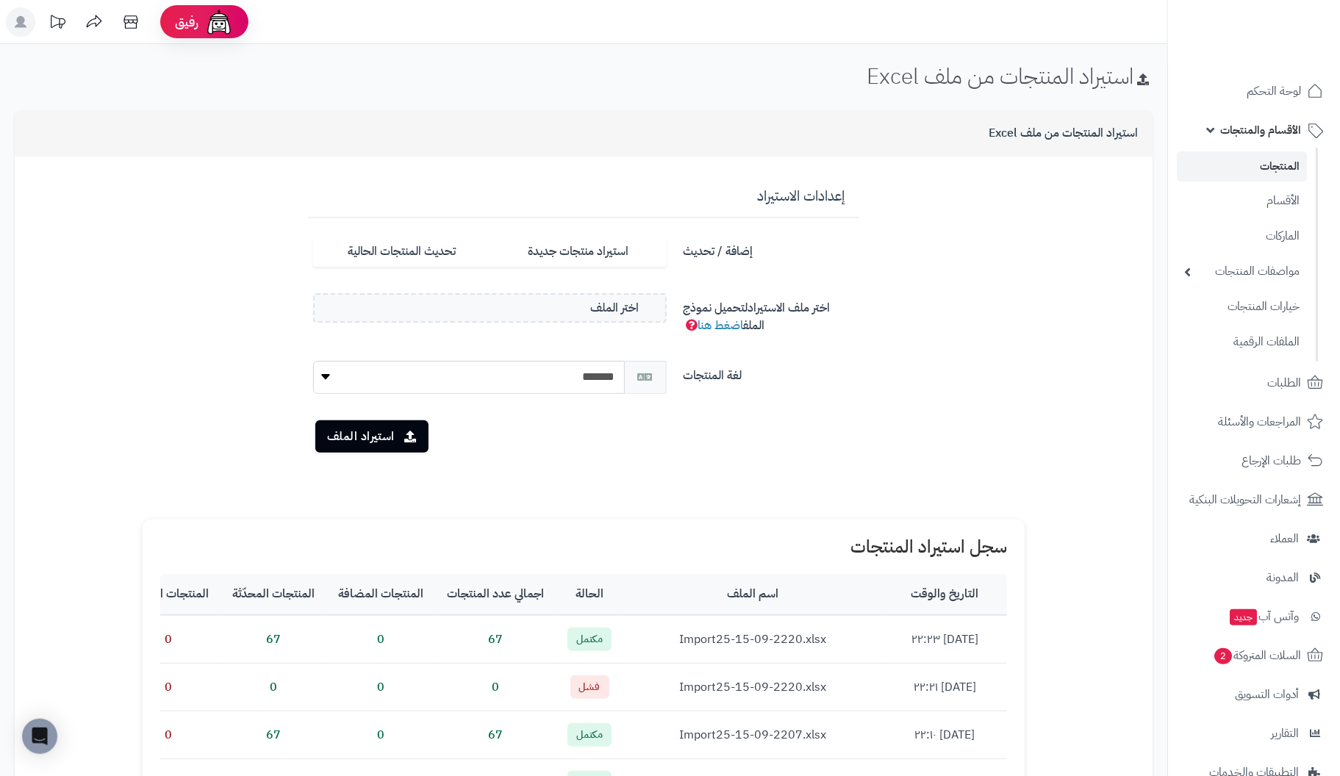
click at [1271, 160] on link "المنتجات" at bounding box center [1242, 166] width 130 height 30
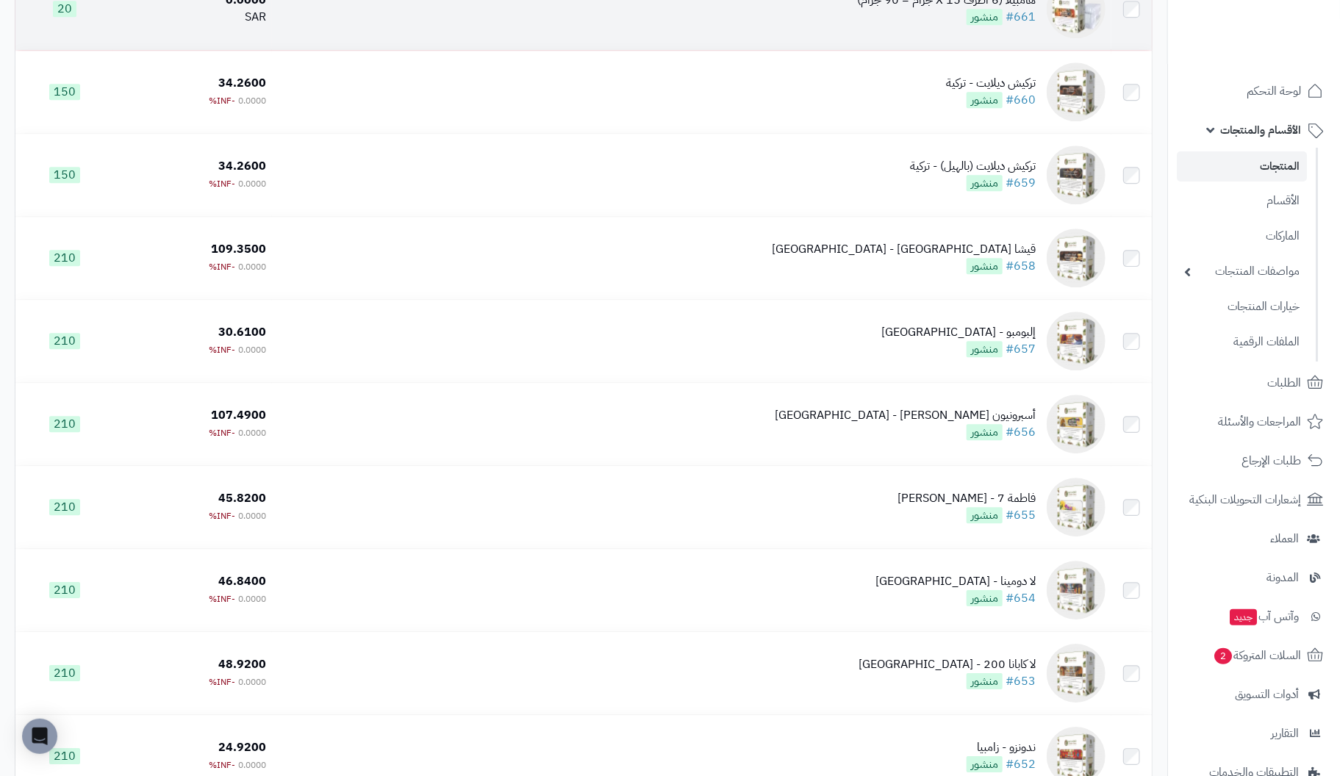
scroll to position [5587, 0]
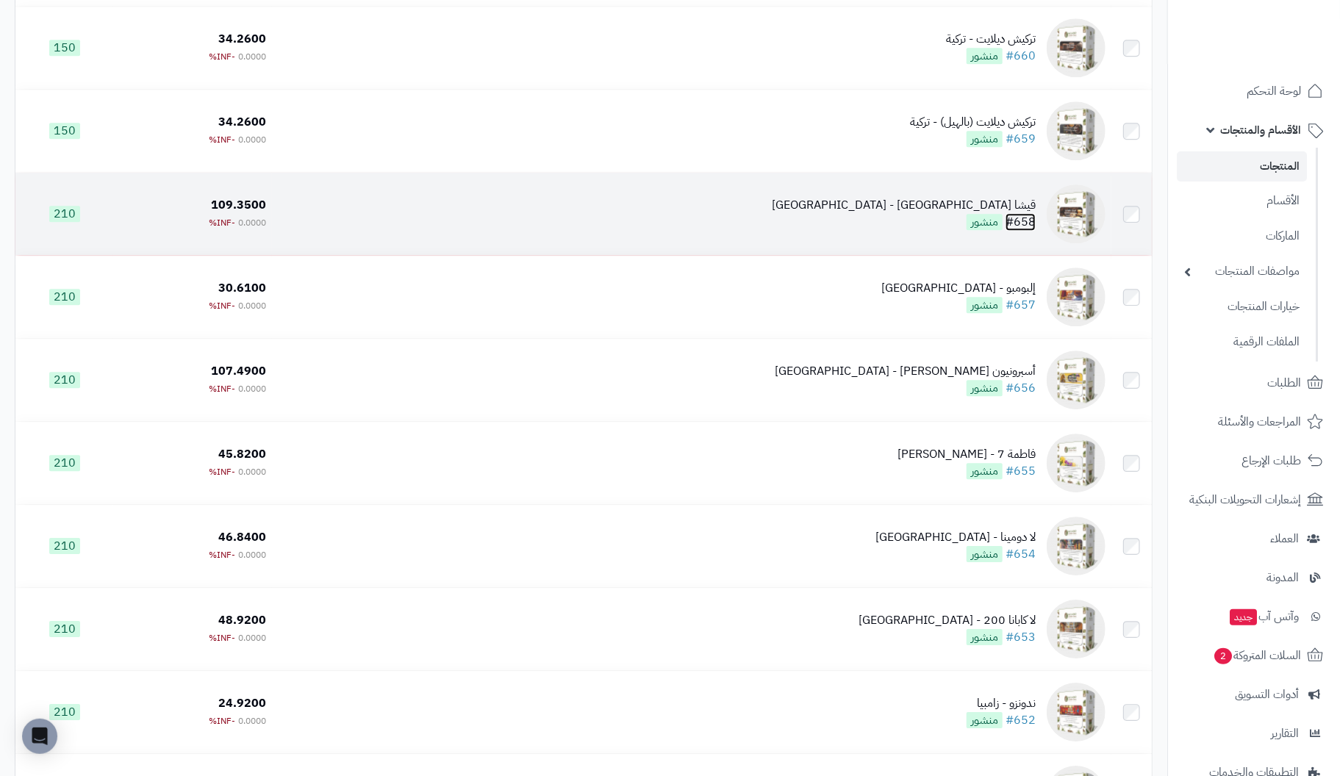
click at [1018, 218] on link "#658" at bounding box center [1021, 222] width 30 height 18
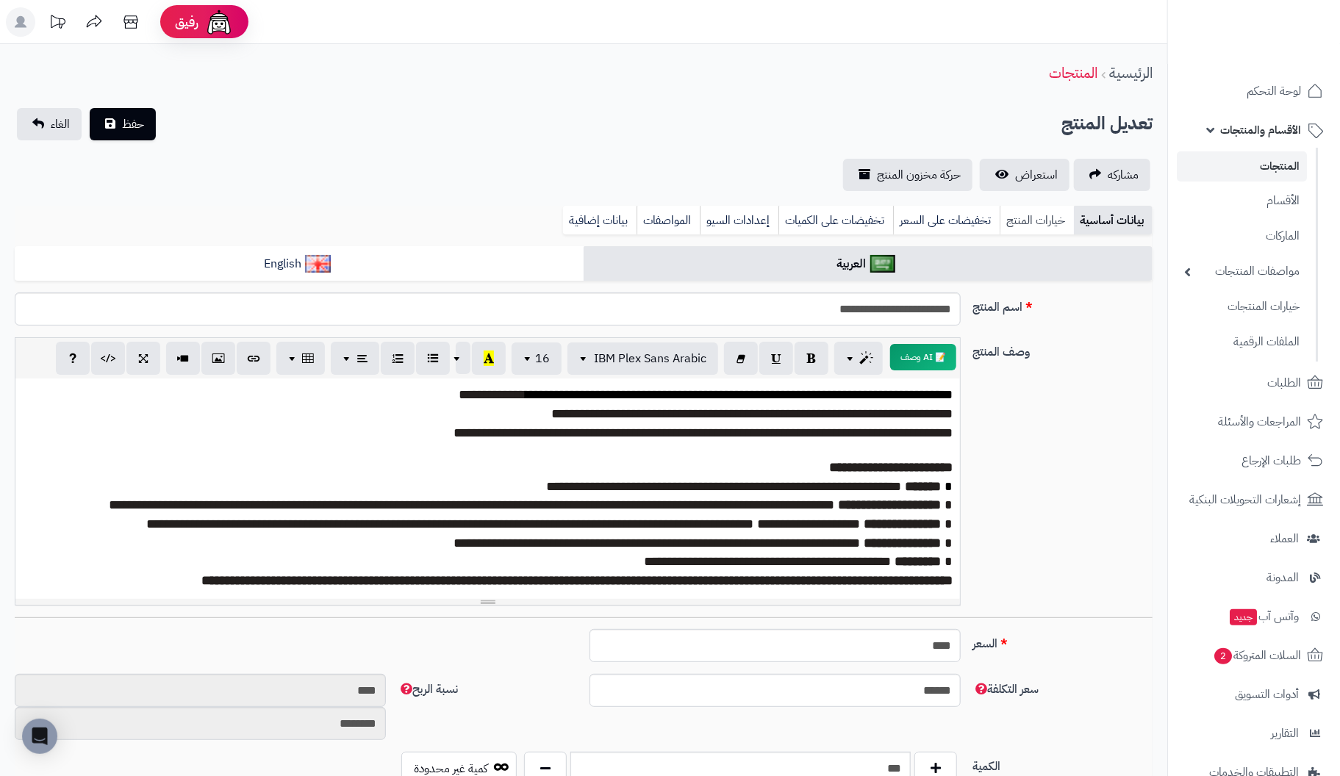
click at [1035, 216] on link "خيارات المنتج" at bounding box center [1037, 220] width 74 height 29
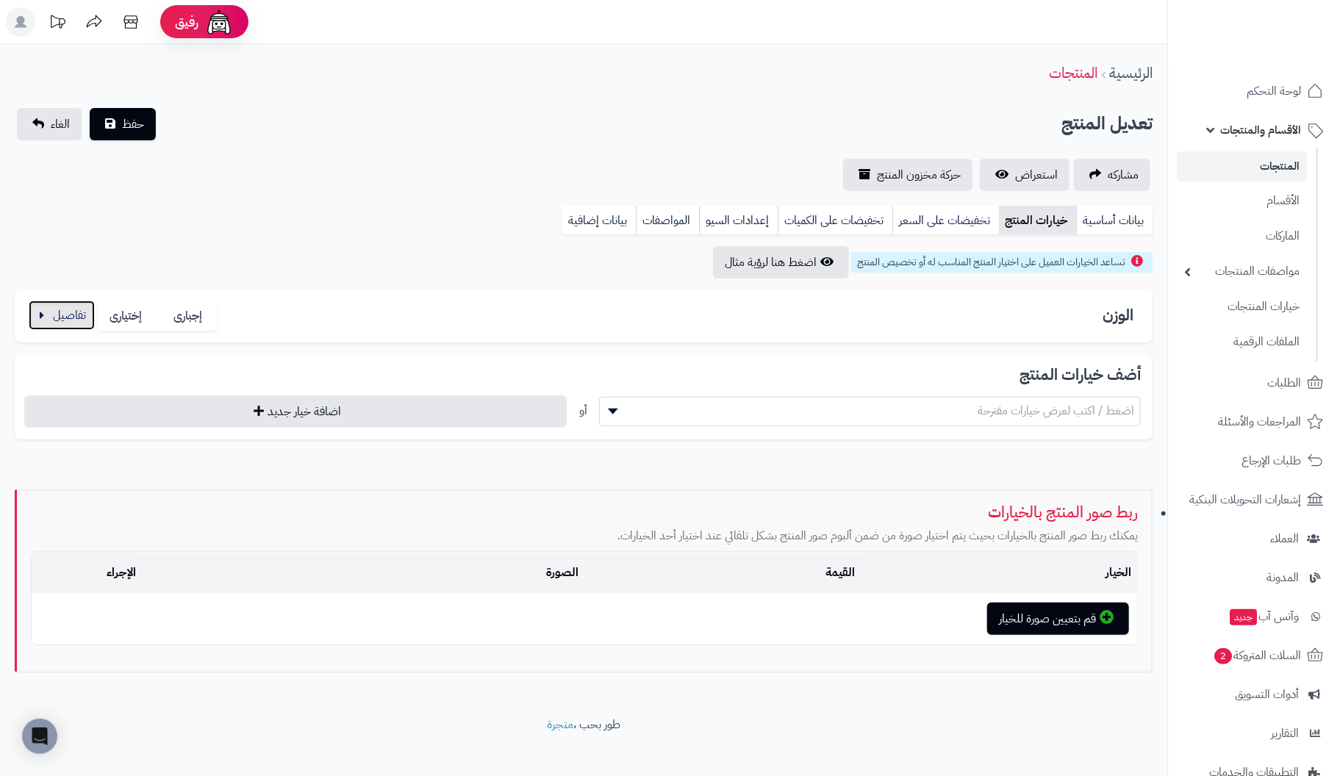
click at [59, 316] on button "button" at bounding box center [62, 315] width 66 height 29
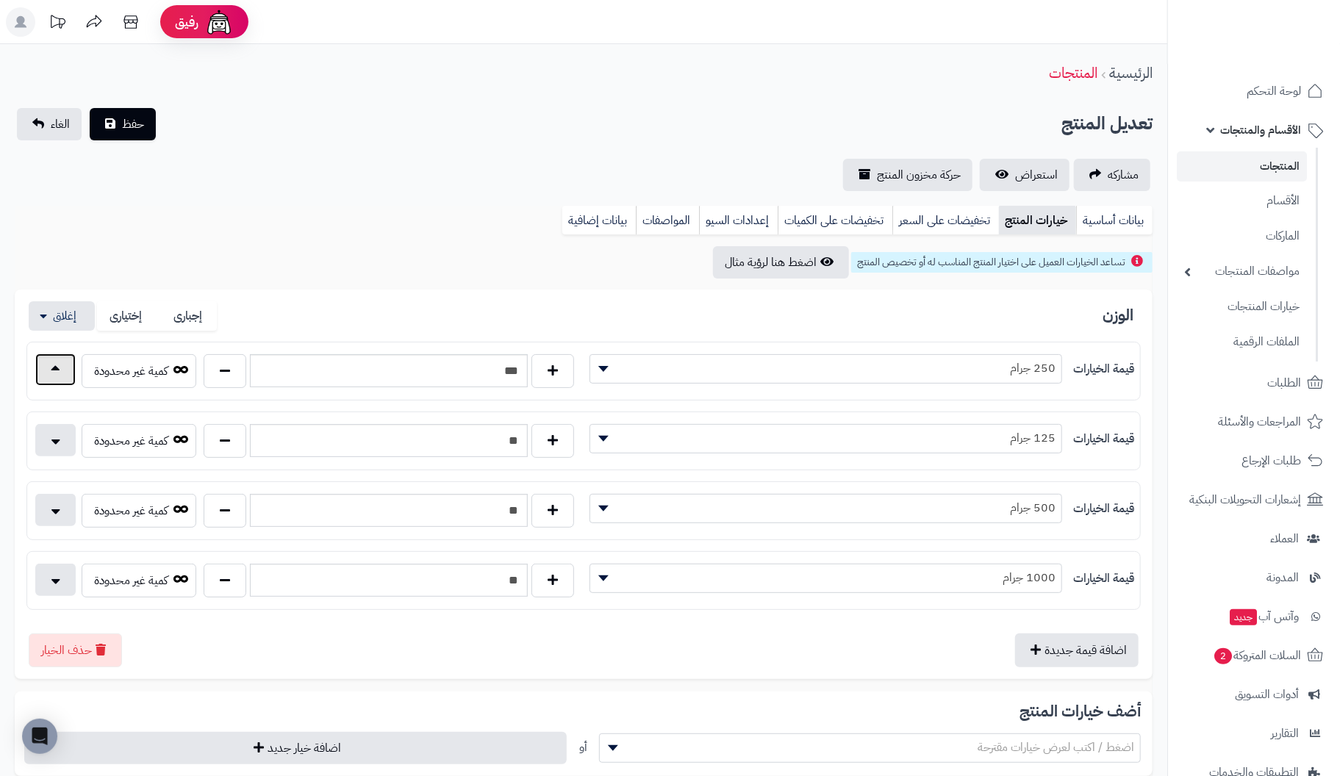
click at [61, 377] on button "button" at bounding box center [55, 370] width 40 height 32
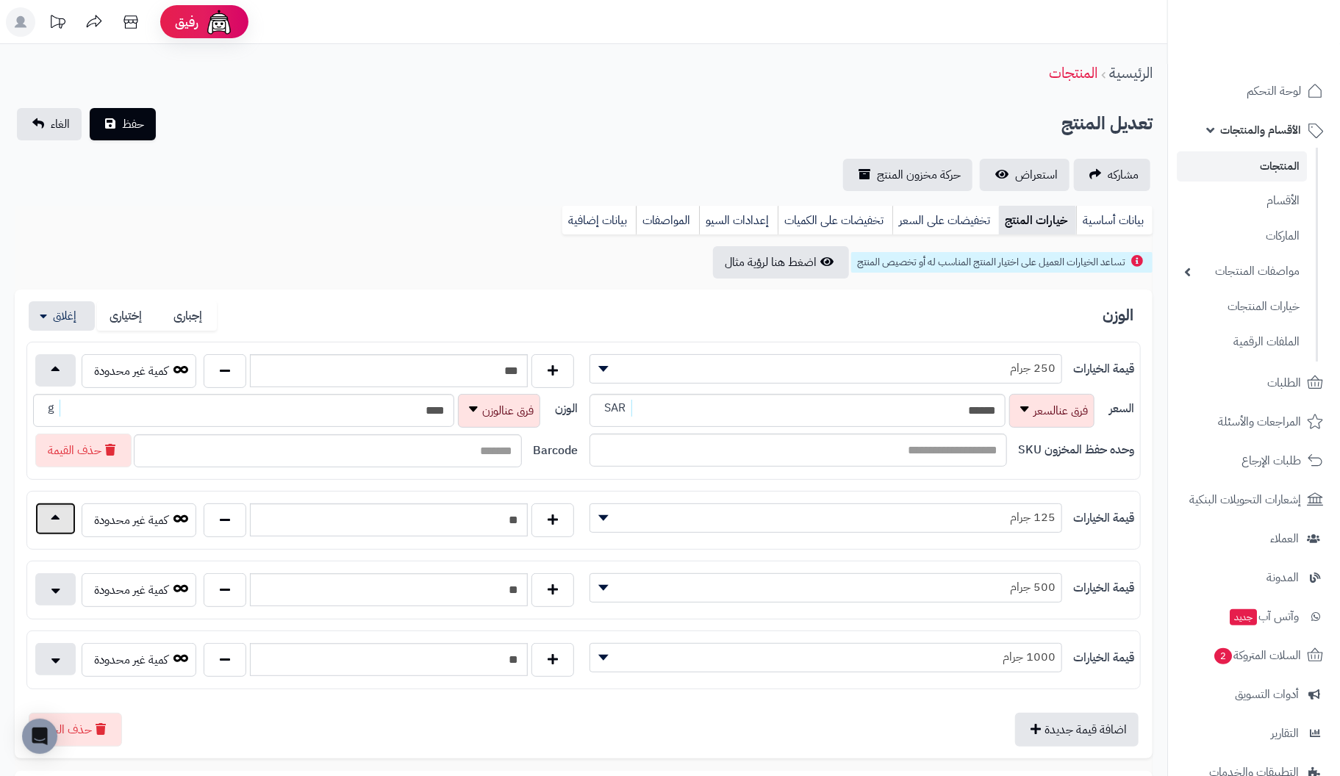
click at [57, 516] on button "button" at bounding box center [55, 519] width 40 height 32
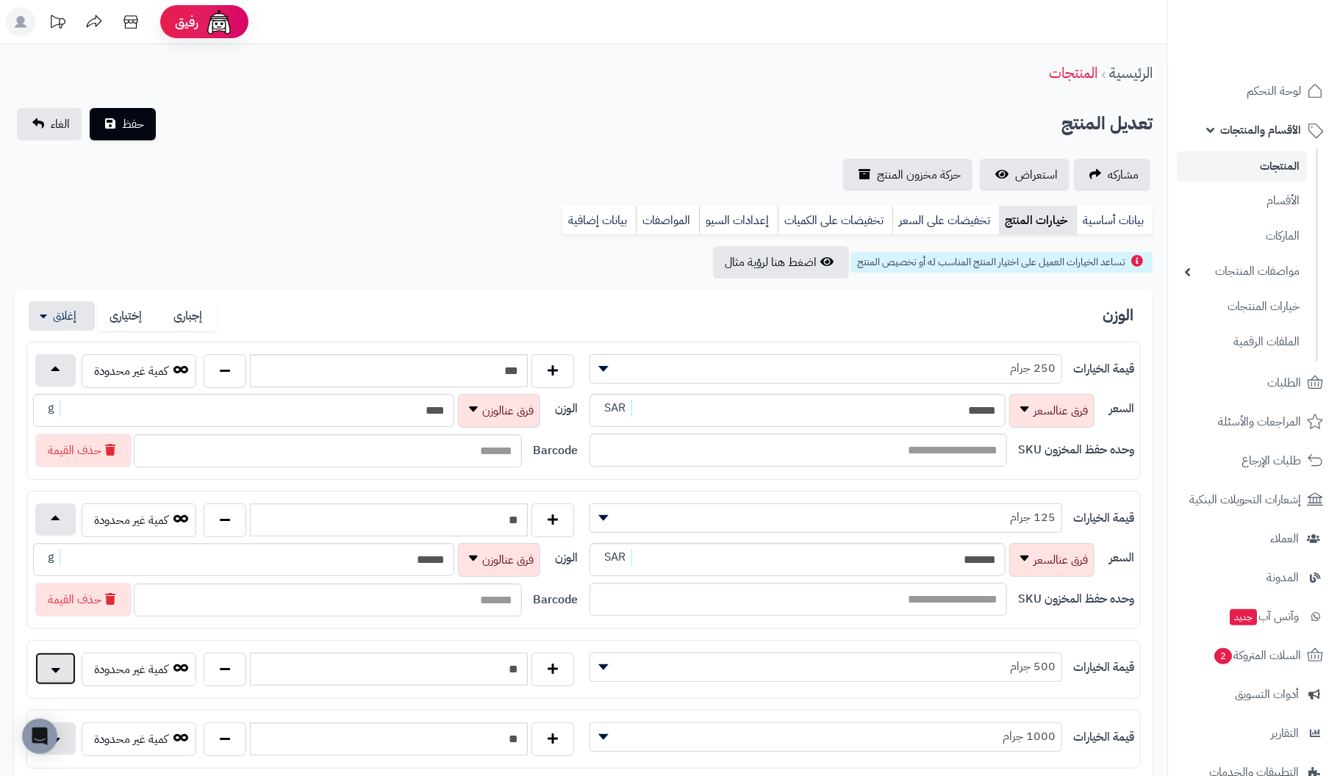
drag, startPoint x: 53, startPoint y: 657, endPoint x: 59, endPoint y: 641, distance: 16.5
click at [53, 657] on button "button" at bounding box center [55, 669] width 40 height 32
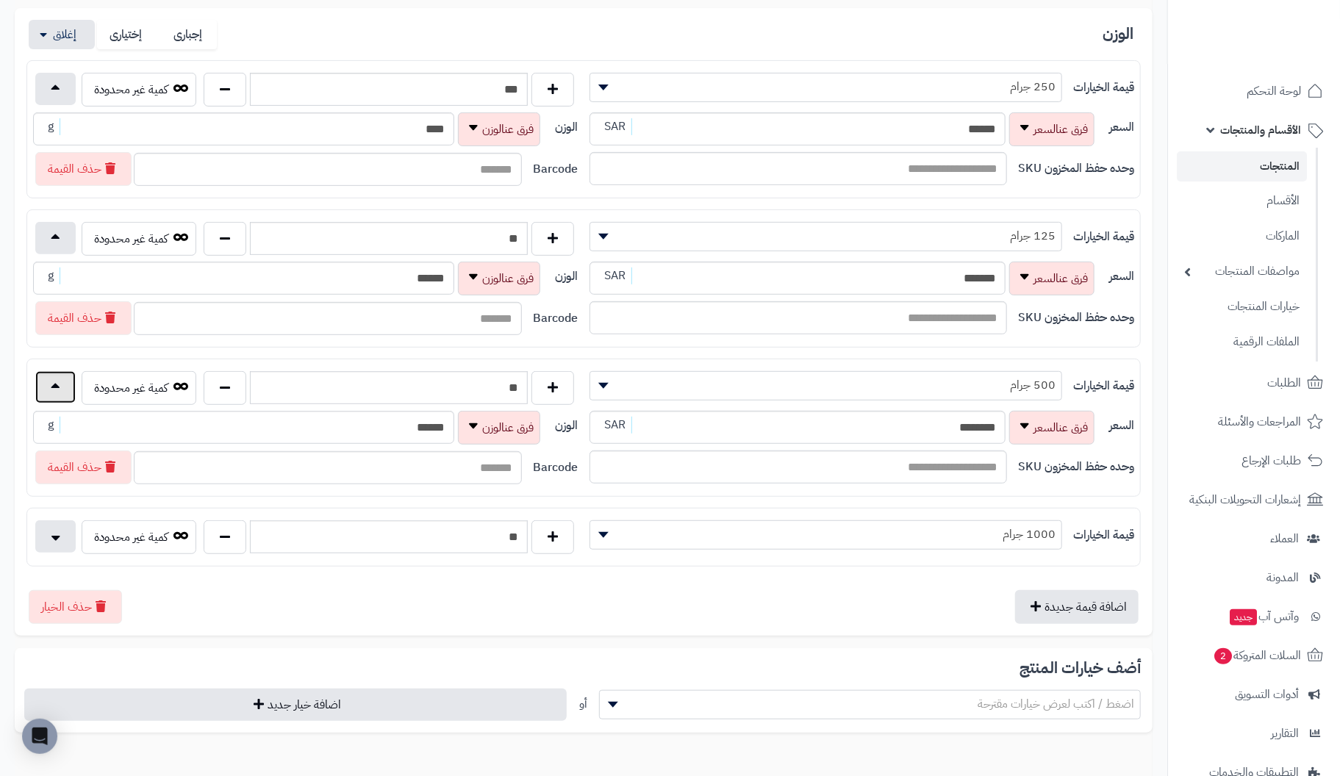
scroll to position [293, 0]
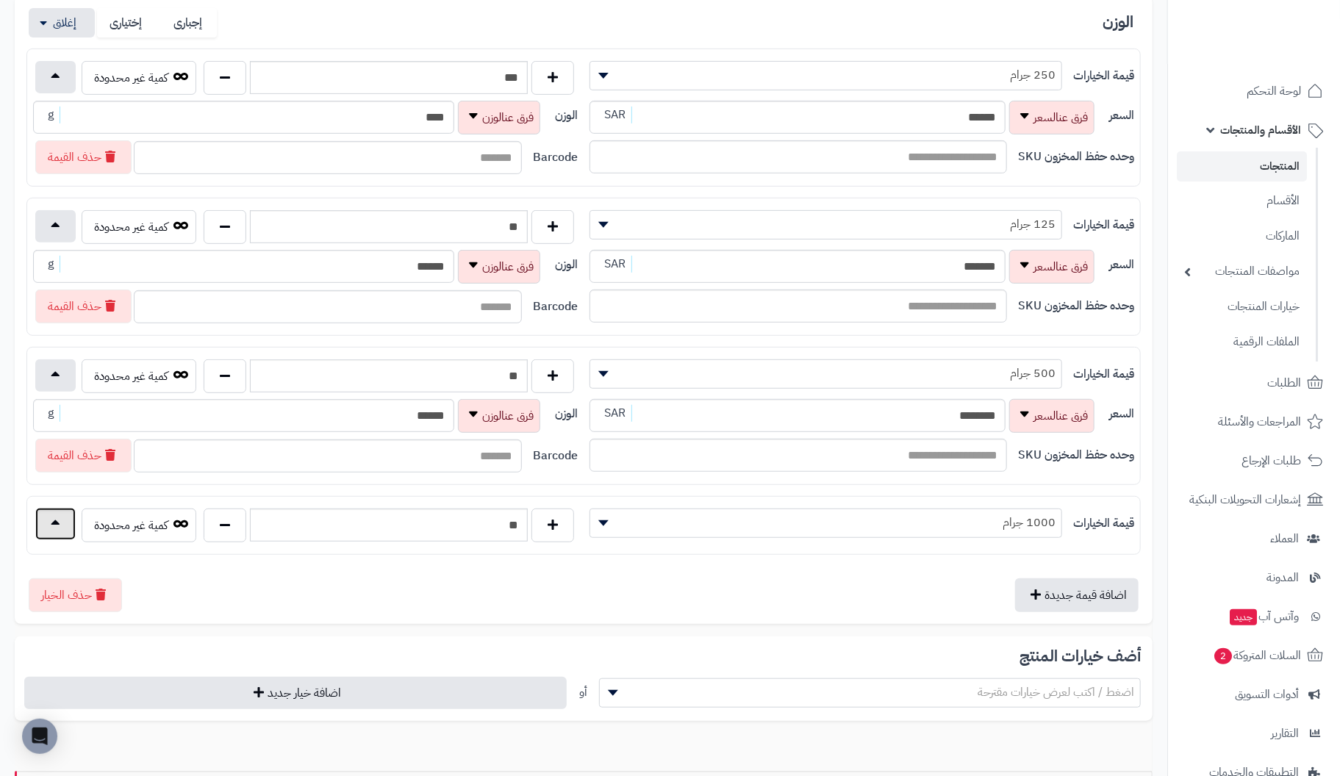
click at [54, 515] on button "button" at bounding box center [55, 524] width 40 height 32
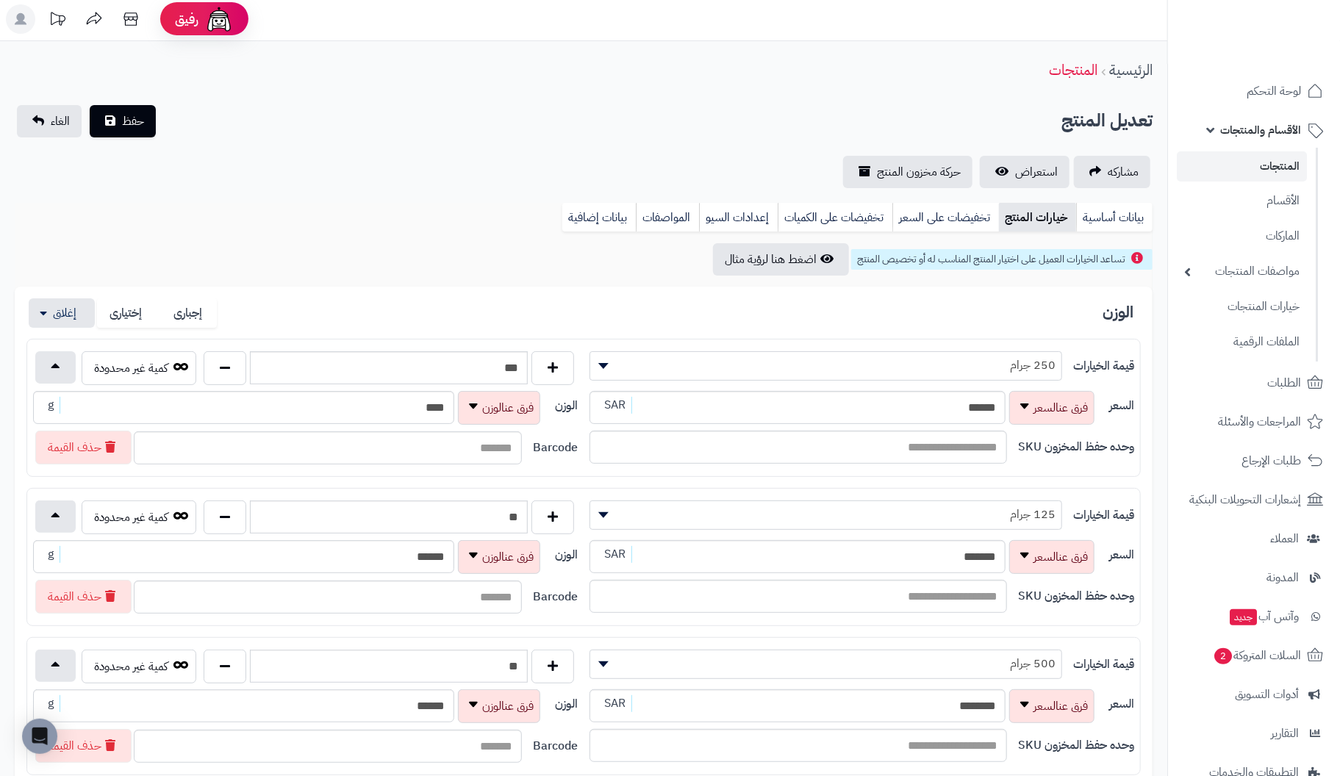
scroll to position [0, 0]
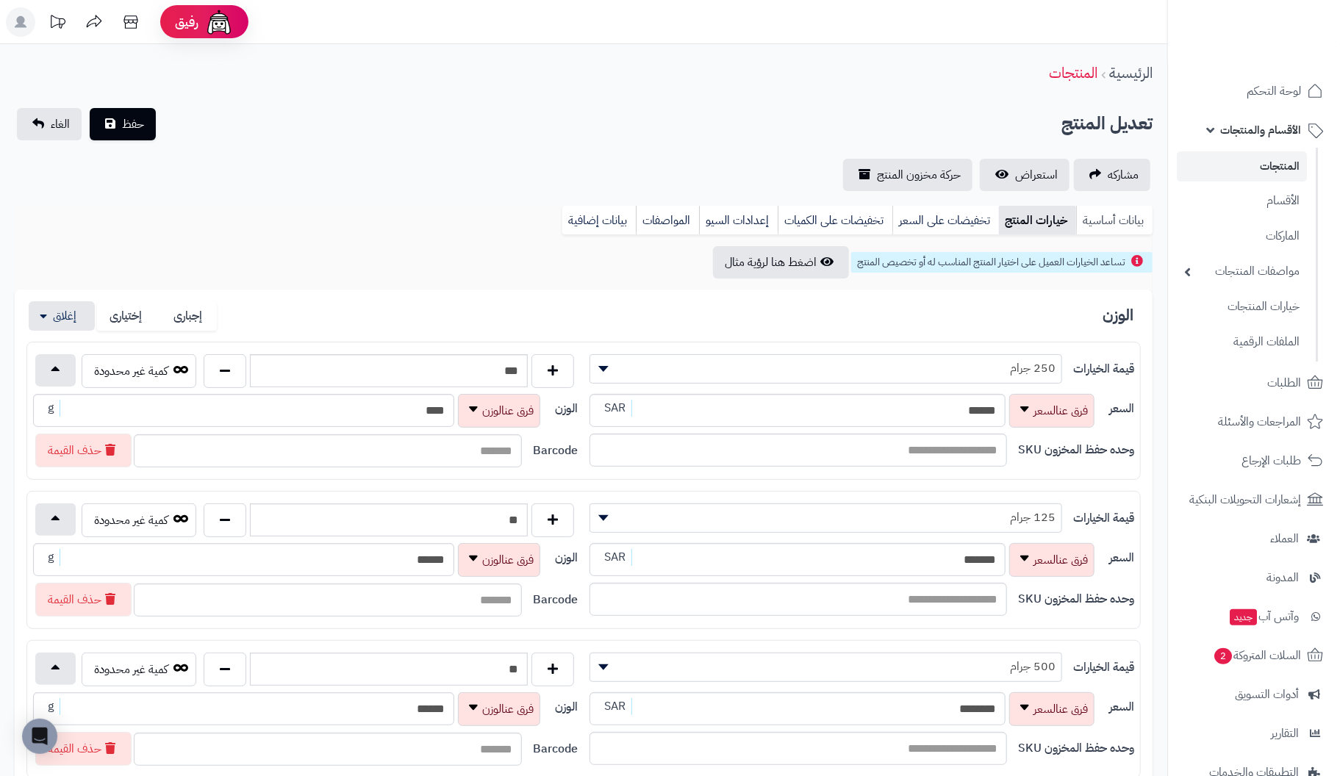
click at [1110, 223] on link "بيانات أساسية" at bounding box center [1114, 220] width 76 height 29
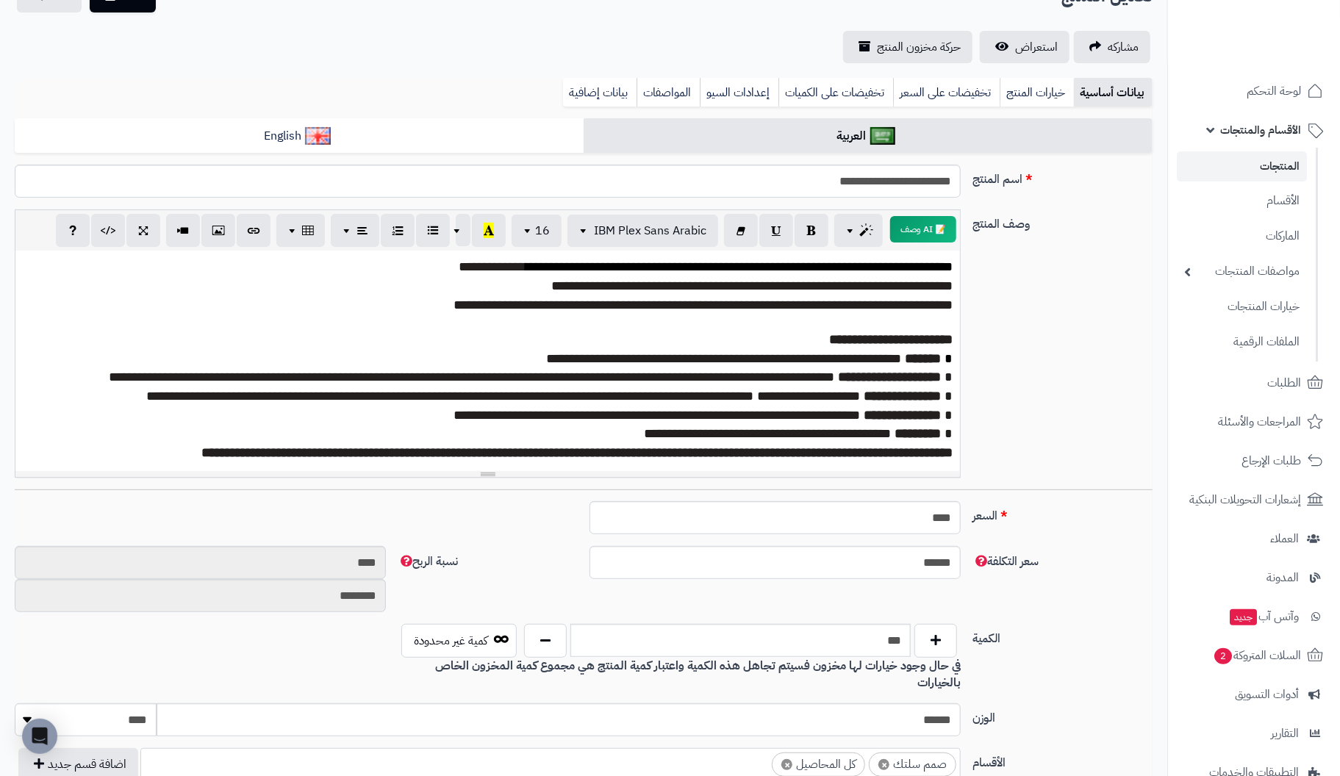
scroll to position [147, 0]
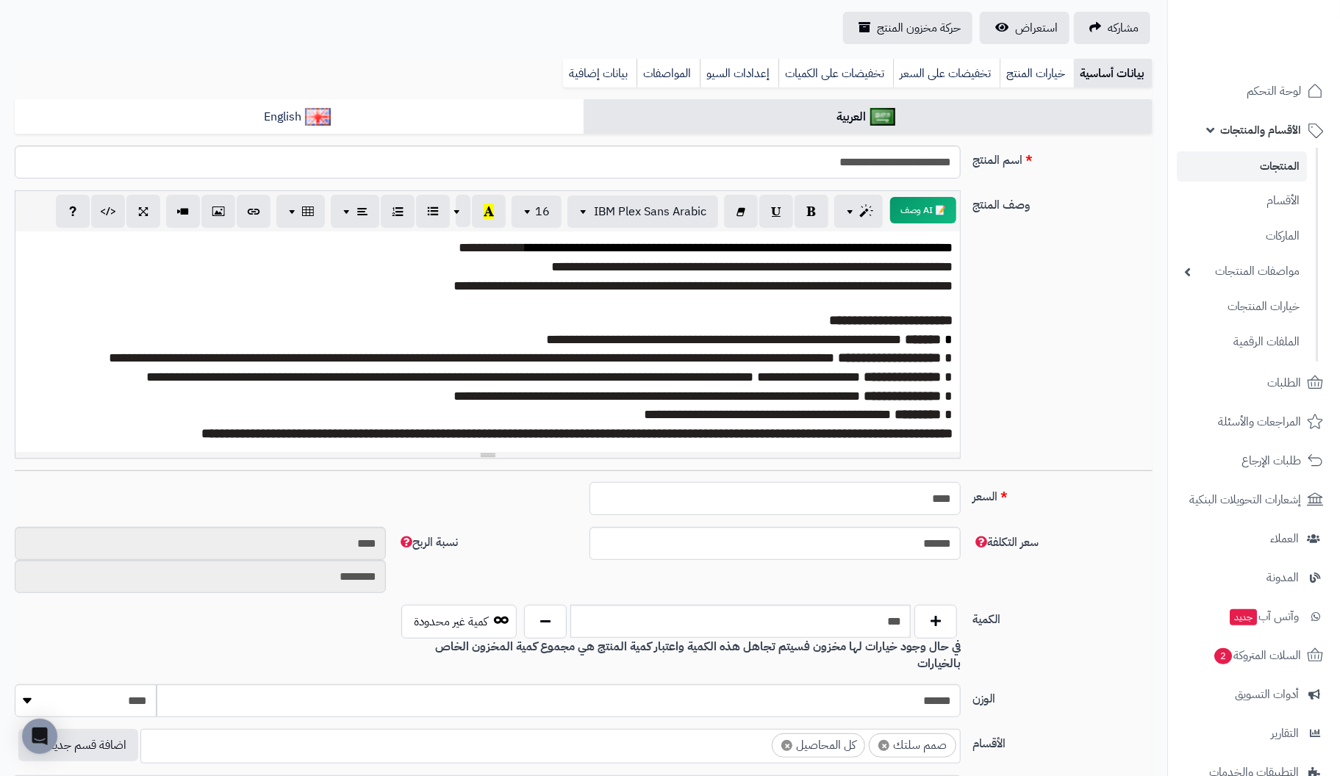
click at [909, 499] on input "****" at bounding box center [775, 498] width 371 height 33
click at [1272, 160] on link "المنتجات" at bounding box center [1242, 166] width 130 height 30
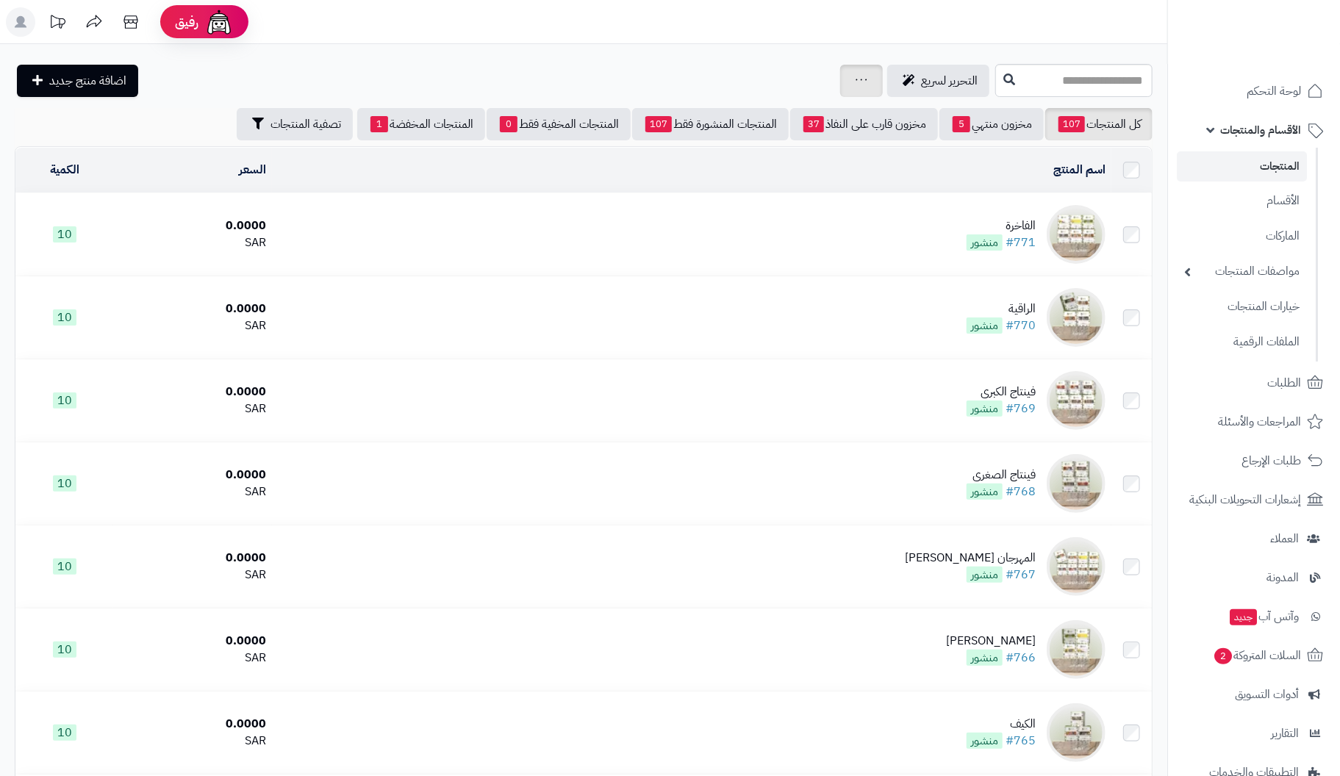
click at [856, 85] on link at bounding box center [862, 81] width 12 height 18
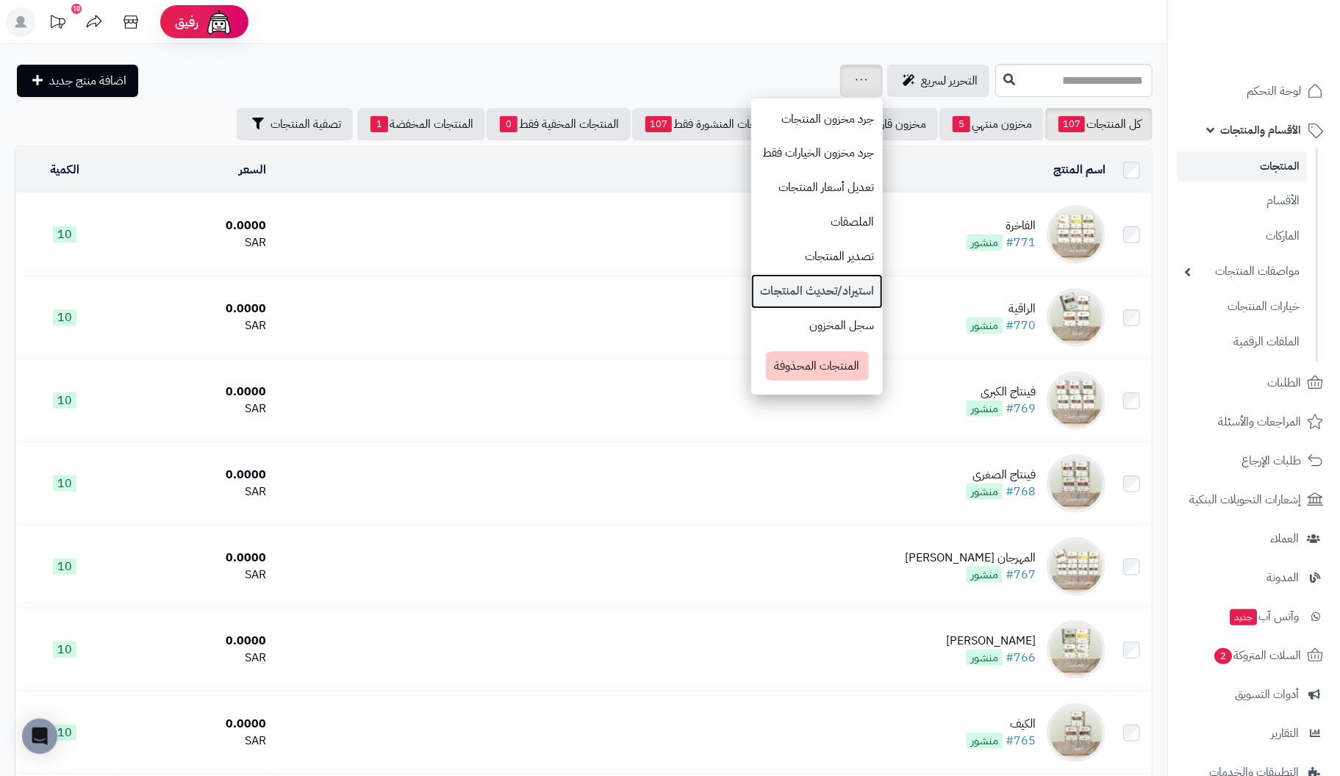
click at [758, 285] on link "استيراد/تحديث المنتجات" at bounding box center [817, 291] width 132 height 35
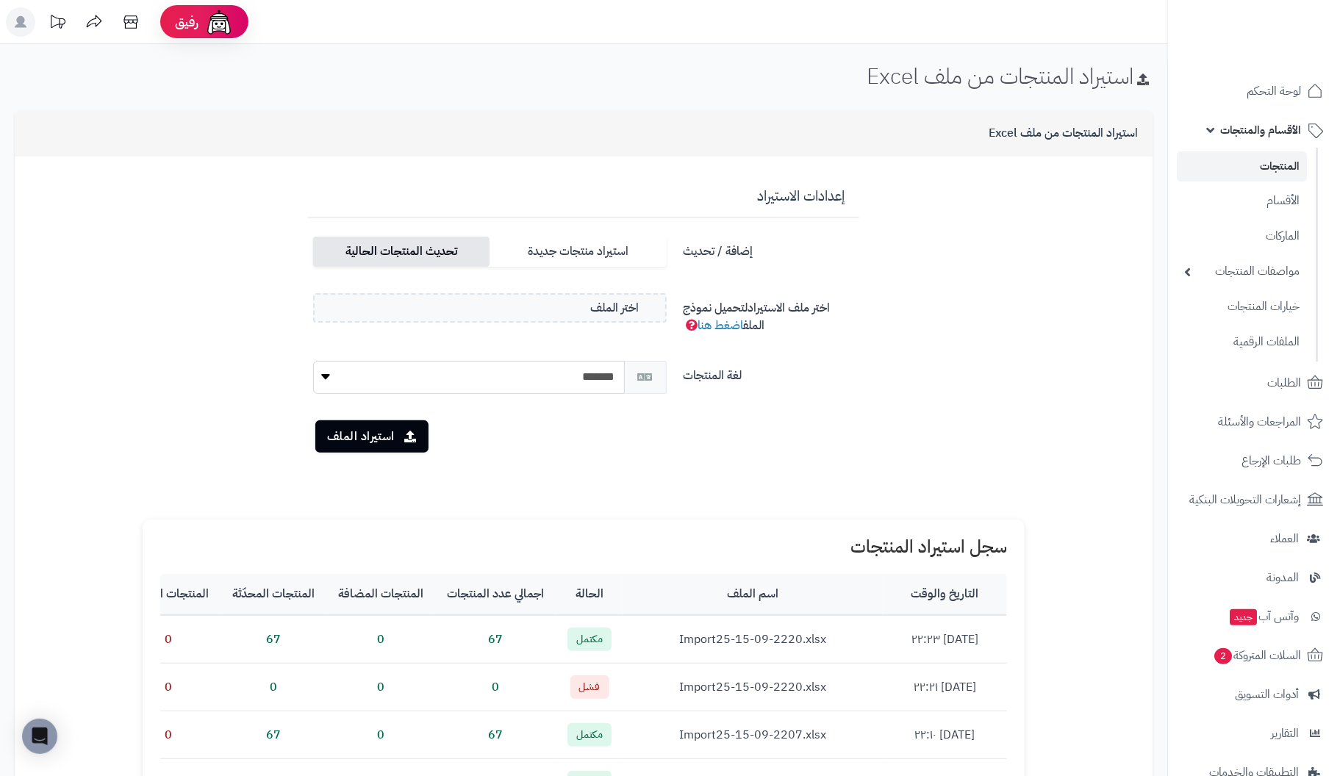
click at [422, 252] on label "تحديث المنتجات الحالية" at bounding box center [401, 252] width 176 height 30
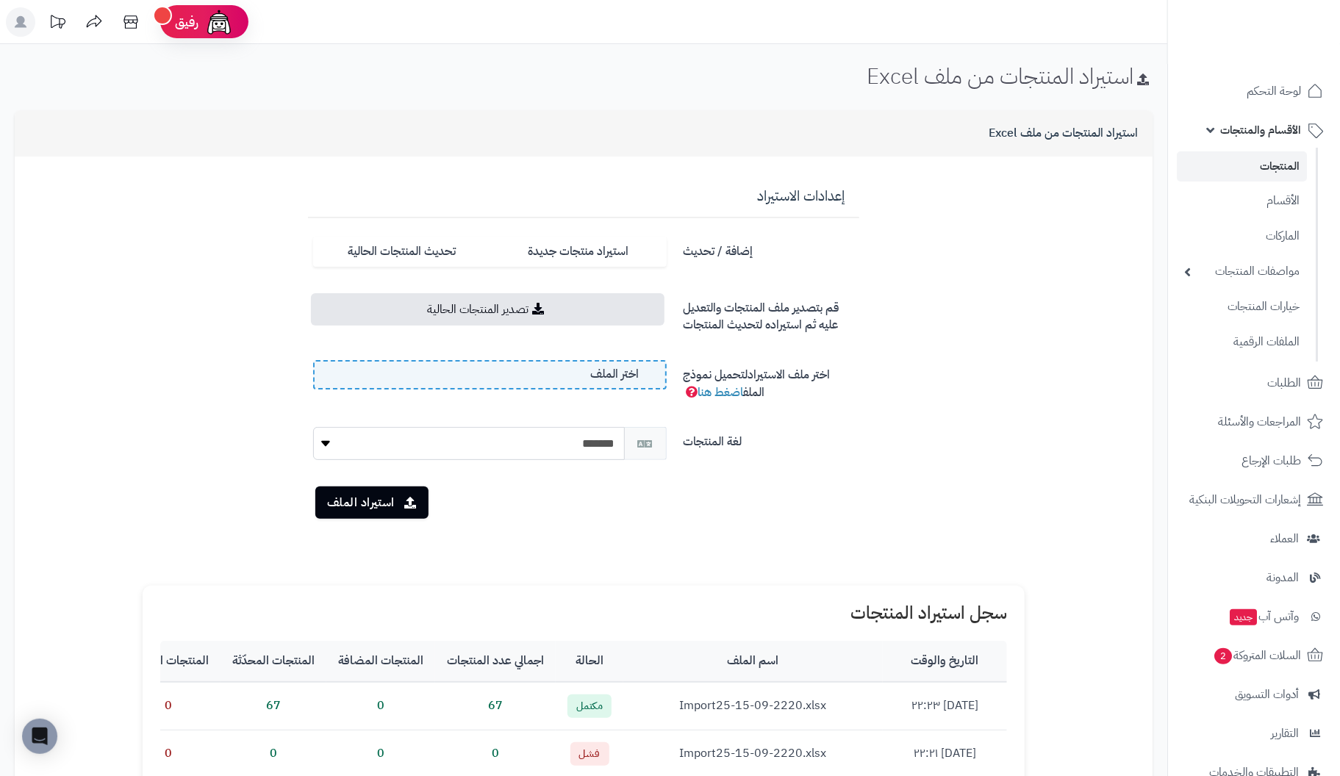
click at [552, 384] on label "اختر الملف" at bounding box center [490, 374] width 354 height 29
click at [0, 0] on input "اختر الملف" at bounding box center [0, 0] width 0 height 0
click at [383, 493] on button "استيراد الملف" at bounding box center [371, 502] width 113 height 32
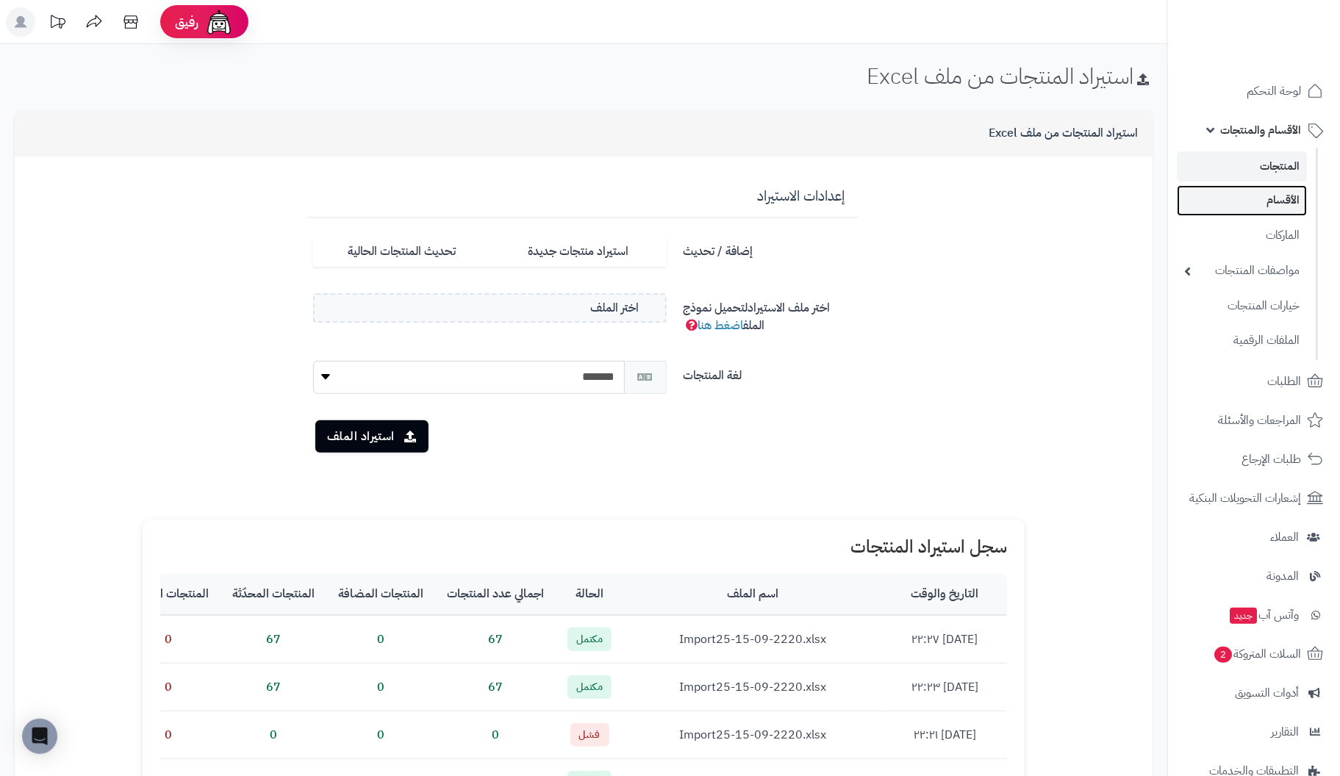
click at [1276, 201] on link "الأقسام" at bounding box center [1242, 200] width 130 height 30
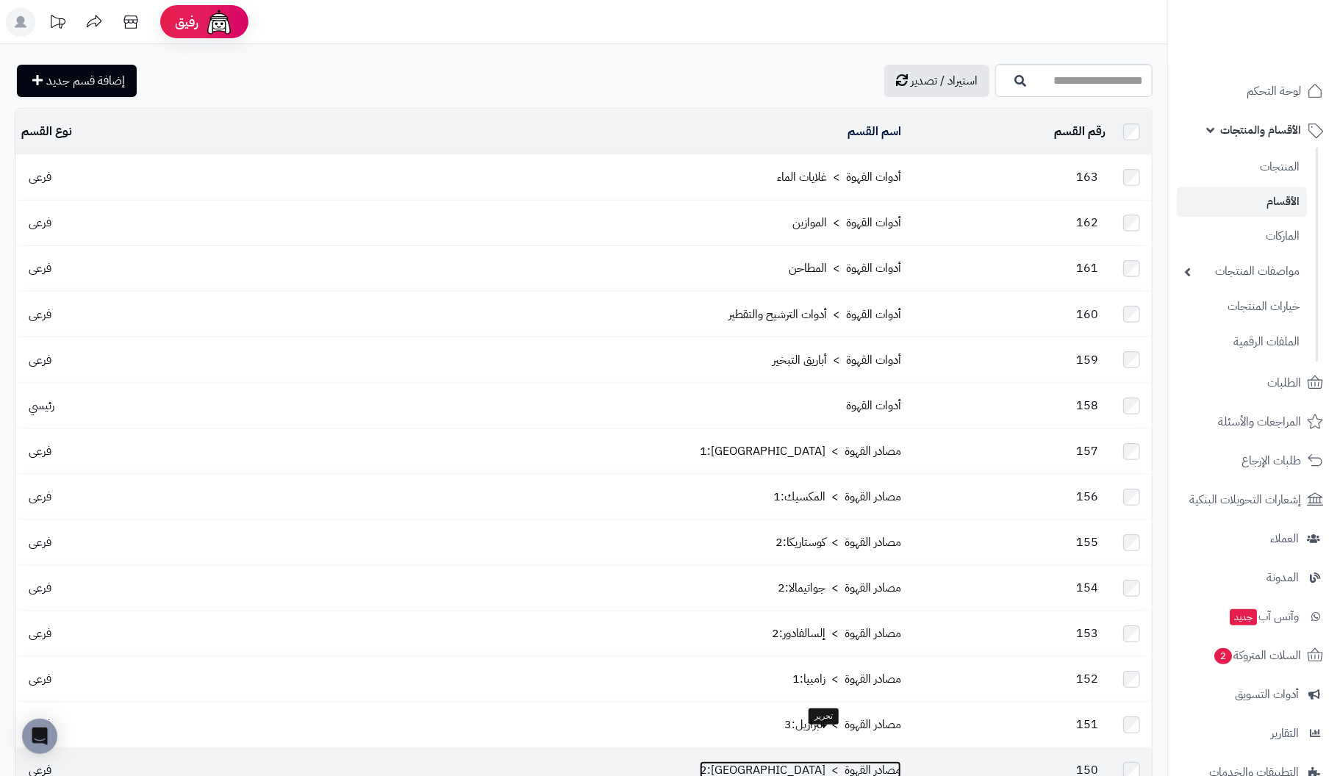
click at [865, 762] on link "مصادر القهوة > إندونيسيا:2" at bounding box center [800, 771] width 201 height 18
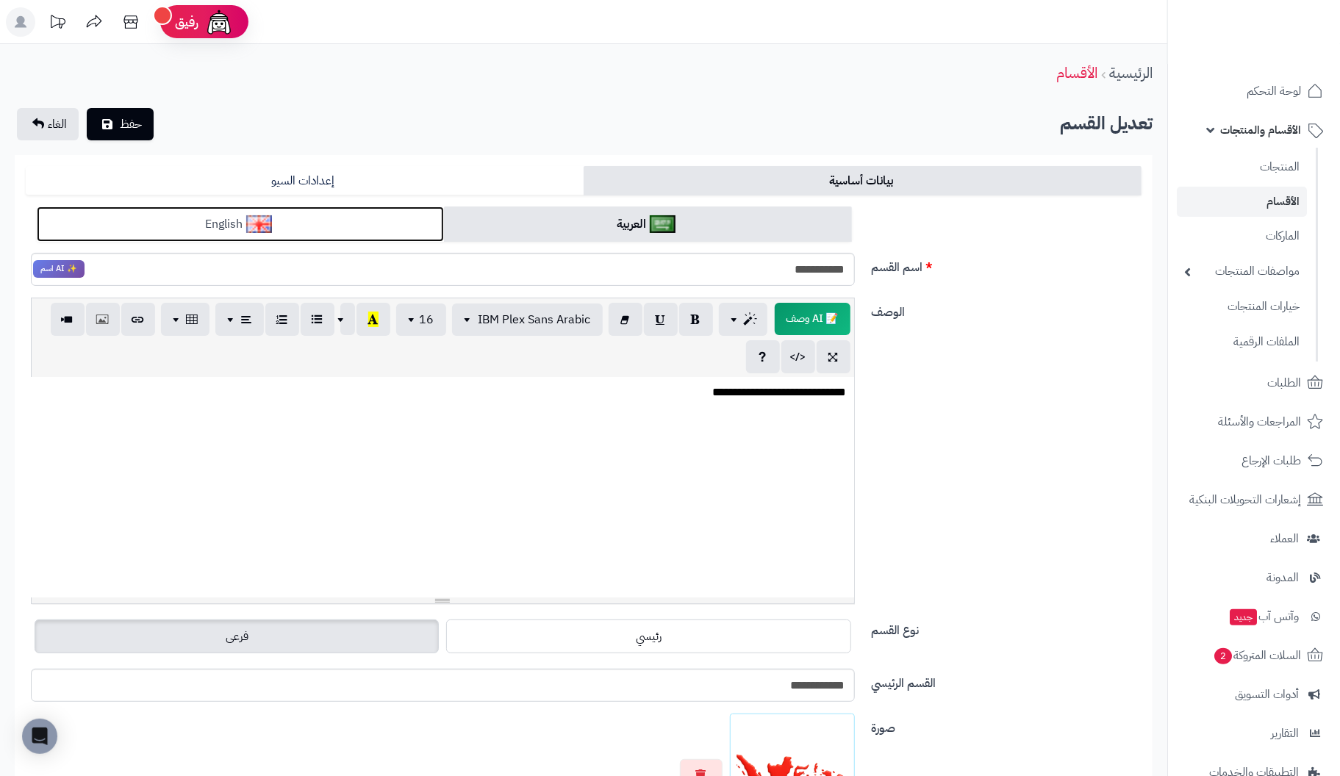
drag, startPoint x: 341, startPoint y: 226, endPoint x: 384, endPoint y: 218, distance: 43.4
click at [342, 226] on link "English" at bounding box center [240, 225] width 407 height 36
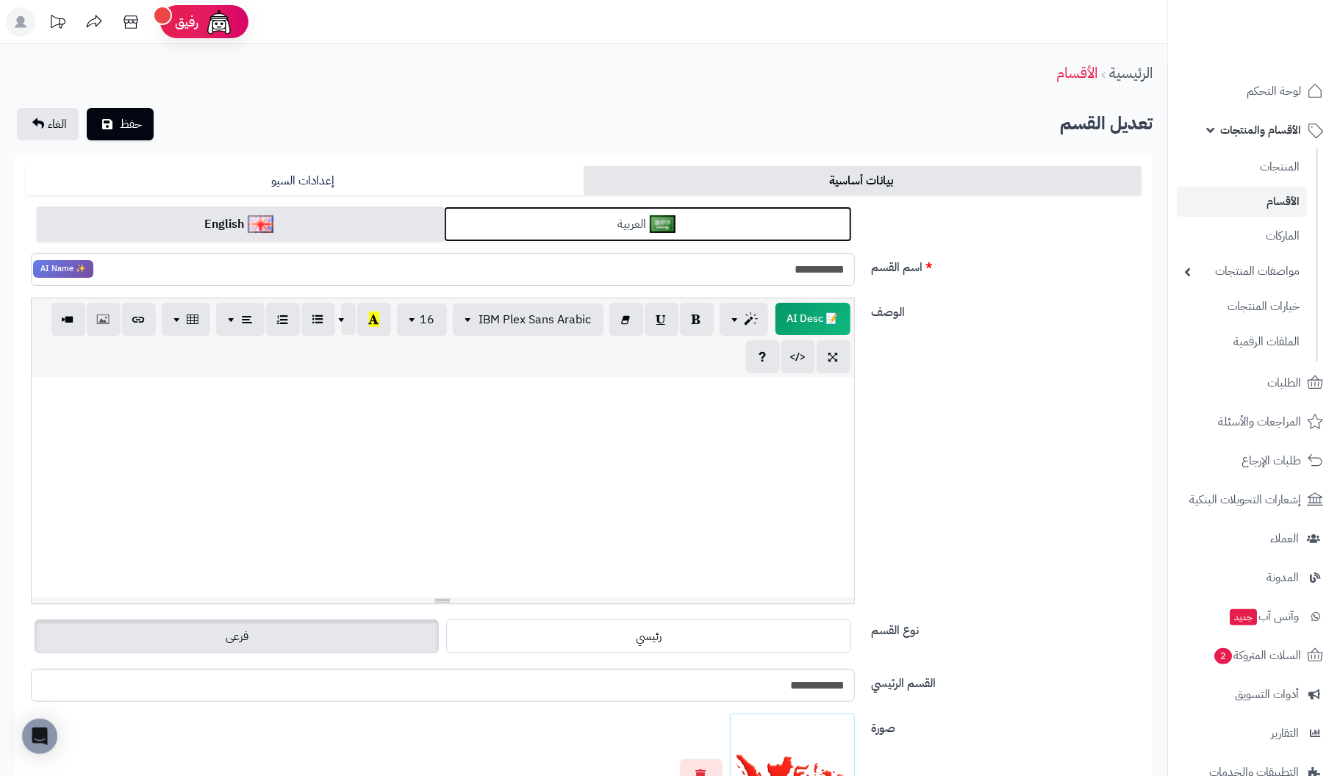
click at [510, 215] on link "العربية" at bounding box center [647, 225] width 407 height 36
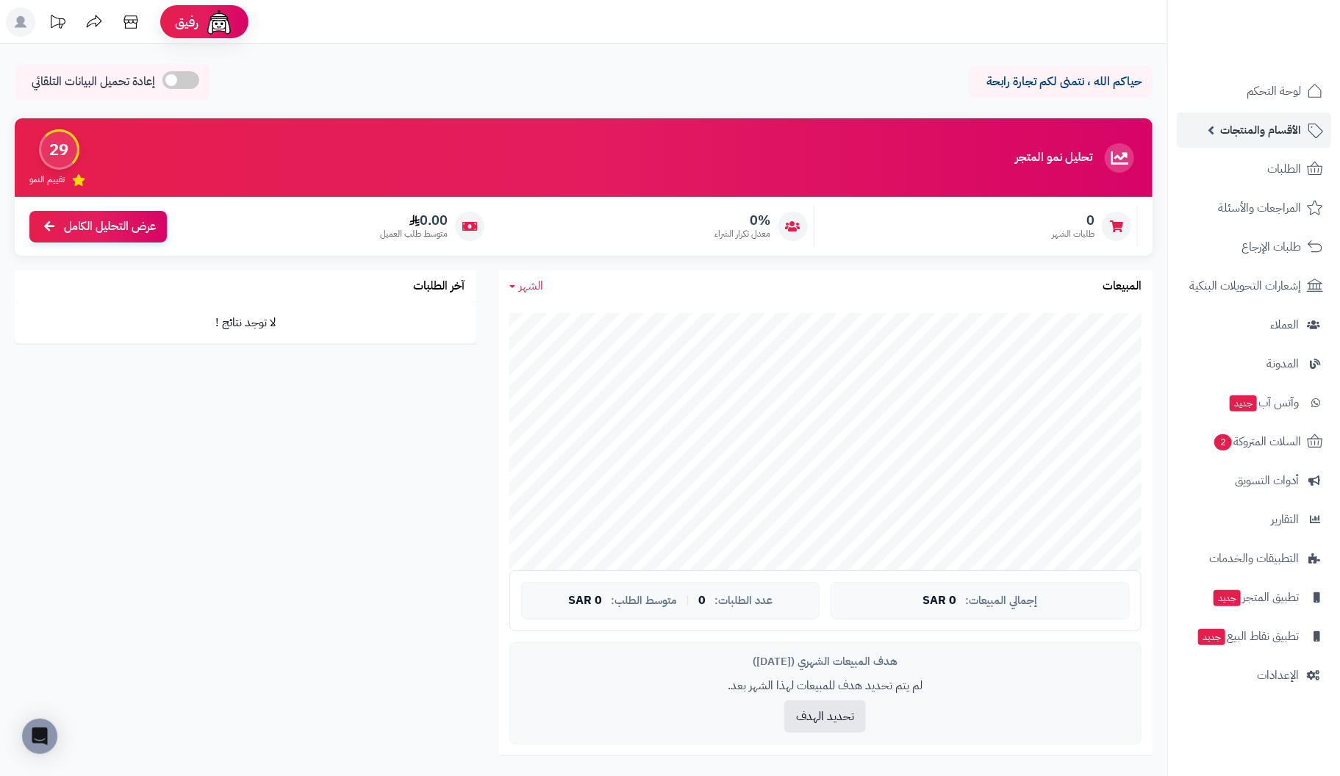
click at [1286, 131] on span "الأقسام والمنتجات" at bounding box center [1261, 130] width 81 height 21
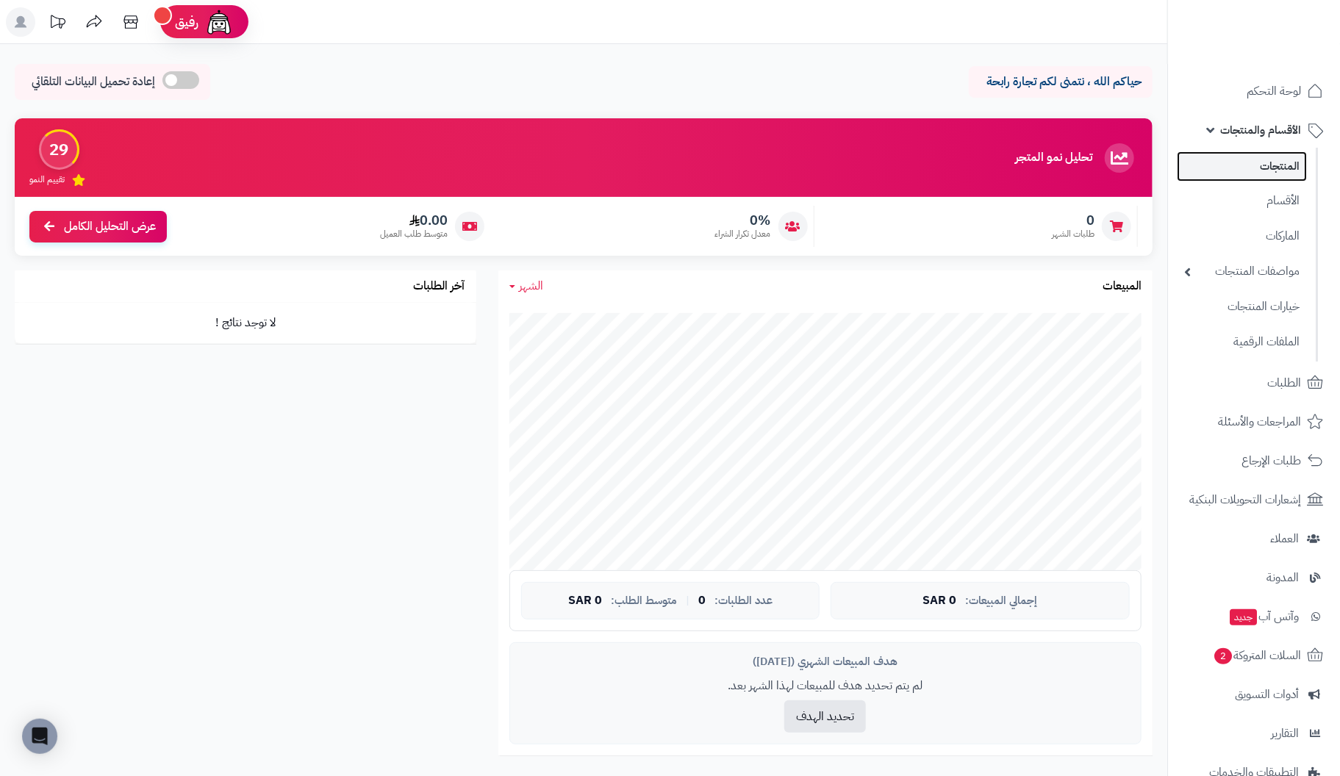
click at [1270, 161] on link "المنتجات" at bounding box center [1242, 166] width 130 height 30
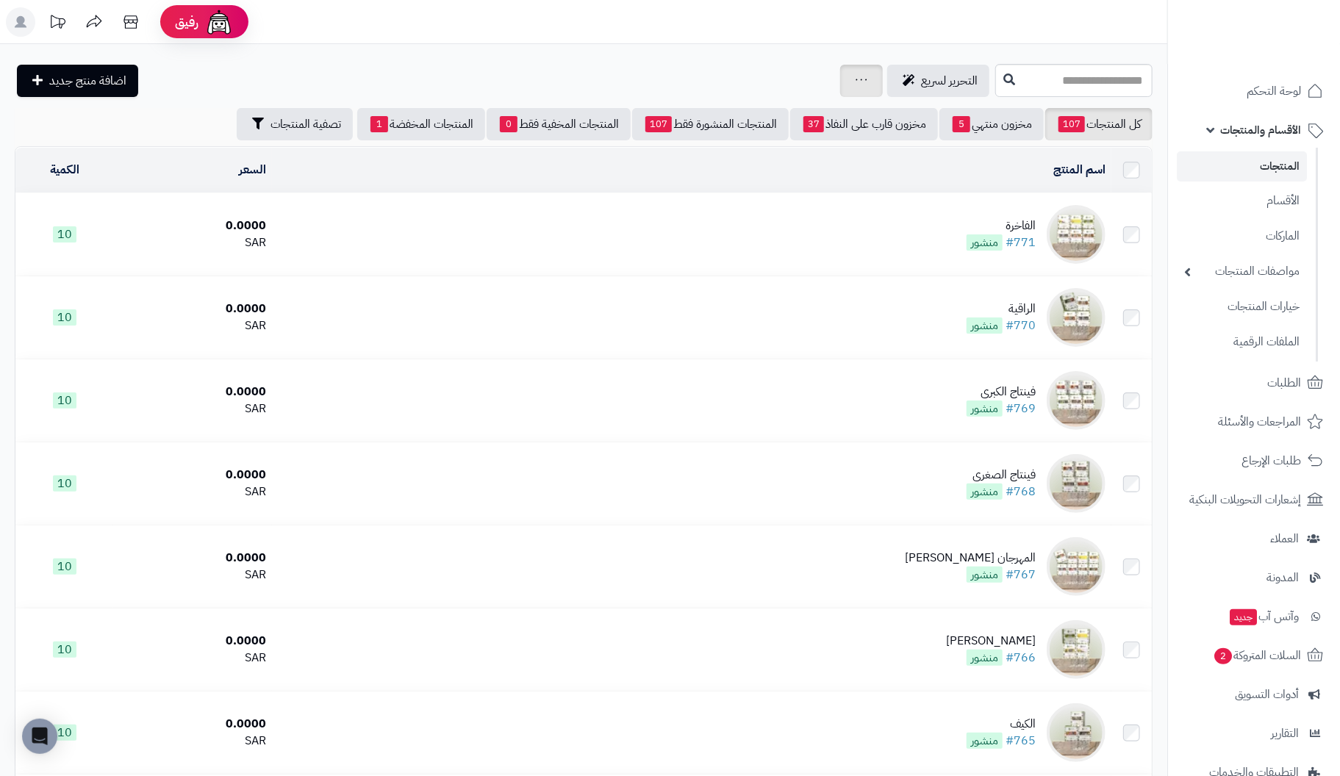
click at [840, 72] on div "جرد مخزون المنتجات جرد مخزون الخيارات فقط تعديل أسعار المنتجات الملصقات تصدير ا…" at bounding box center [861, 81] width 43 height 32
click at [840, 84] on div "جرد مخزون المنتجات جرد مخزون الخيارات فقط تعديل أسعار المنتجات الملصقات تصدير ا…" at bounding box center [861, 81] width 43 height 32
click at [856, 82] on icon at bounding box center [862, 80] width 12 height 10
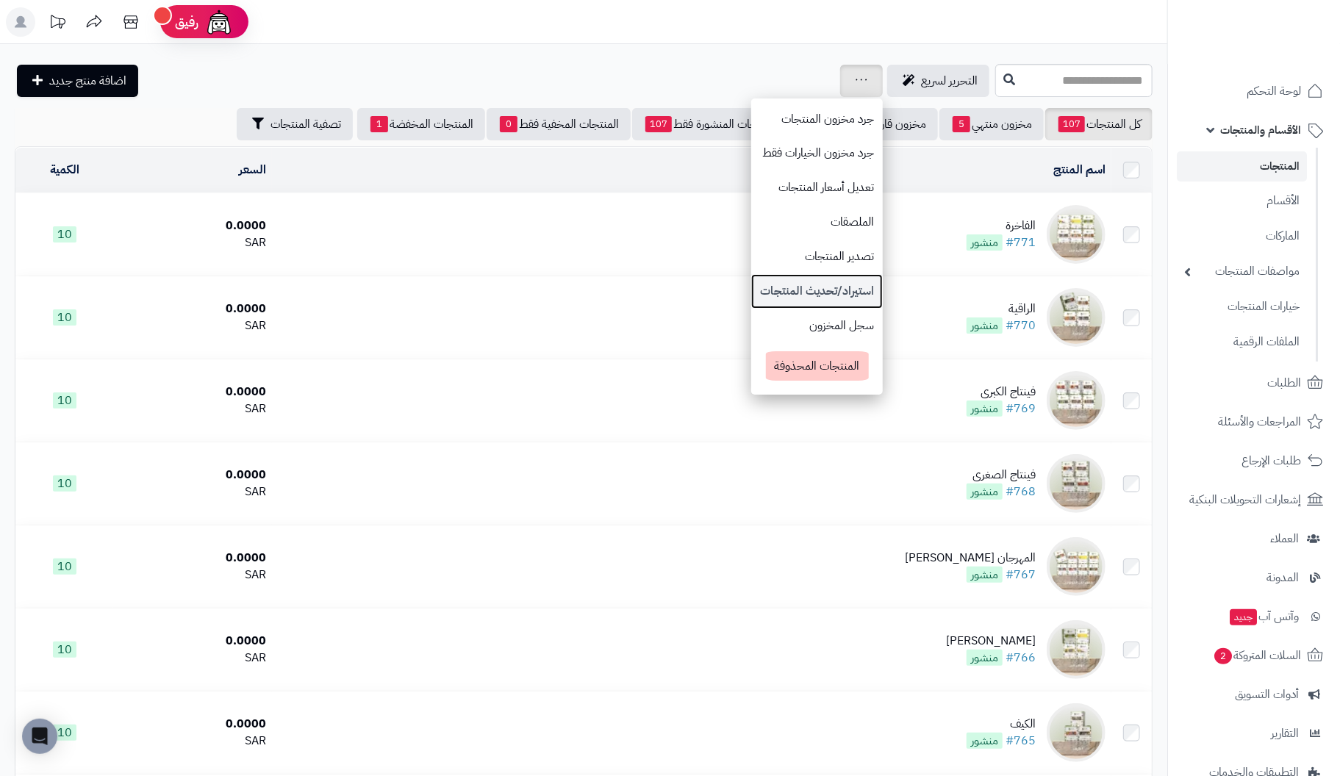
click at [751, 290] on link "استيراد/تحديث المنتجات" at bounding box center [817, 291] width 132 height 35
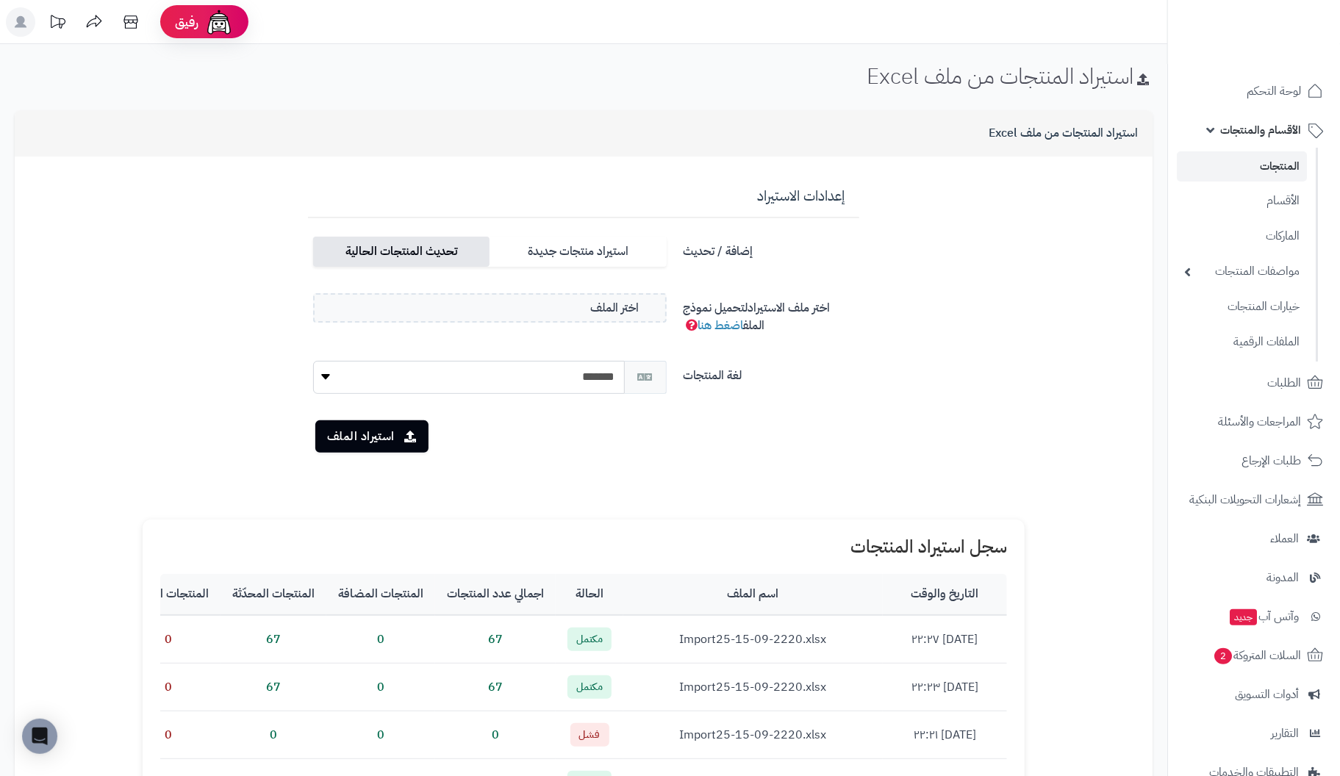
click at [454, 257] on label "تحديث المنتجات الحالية" at bounding box center [401, 252] width 176 height 30
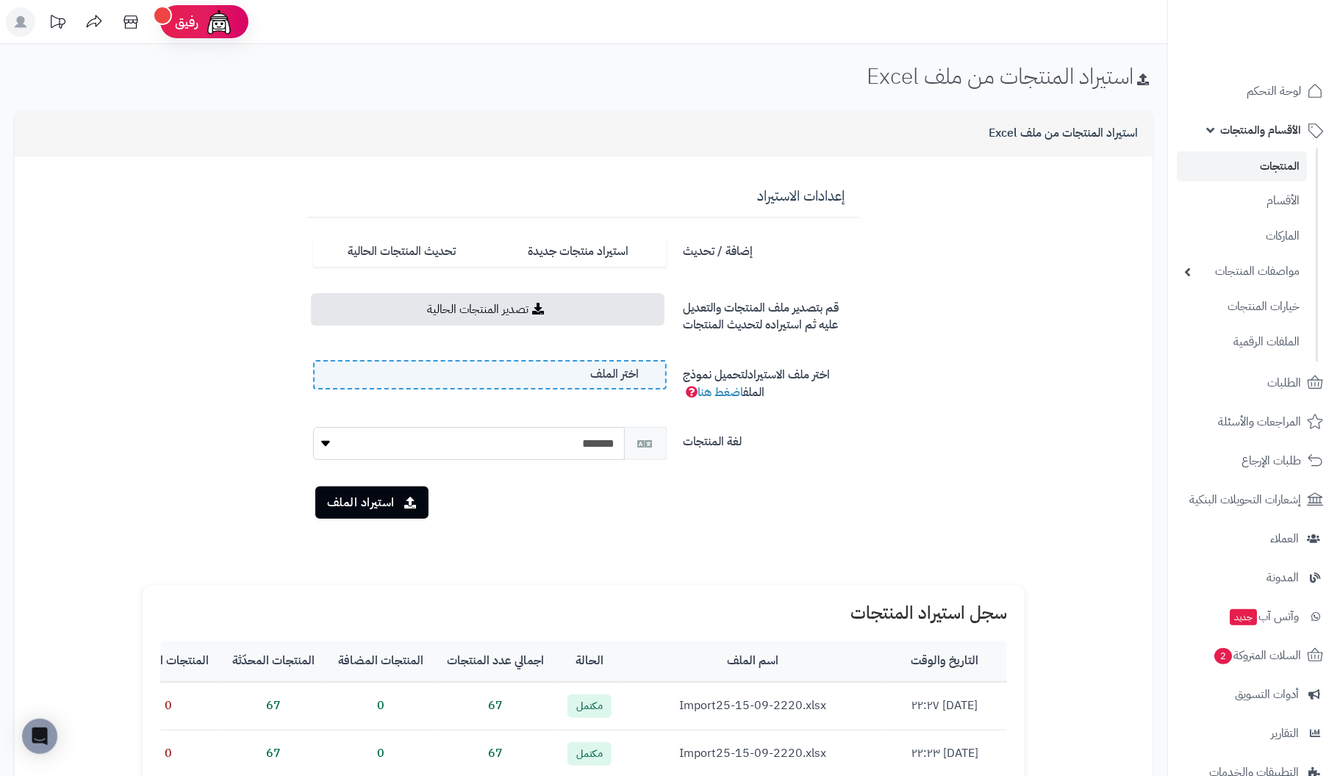
click at [540, 377] on label "اختر الملف" at bounding box center [490, 374] width 354 height 29
click at [0, 0] on input "اختر الملف" at bounding box center [0, 0] width 0 height 0
click at [368, 503] on button "استيراد الملف" at bounding box center [371, 502] width 113 height 32
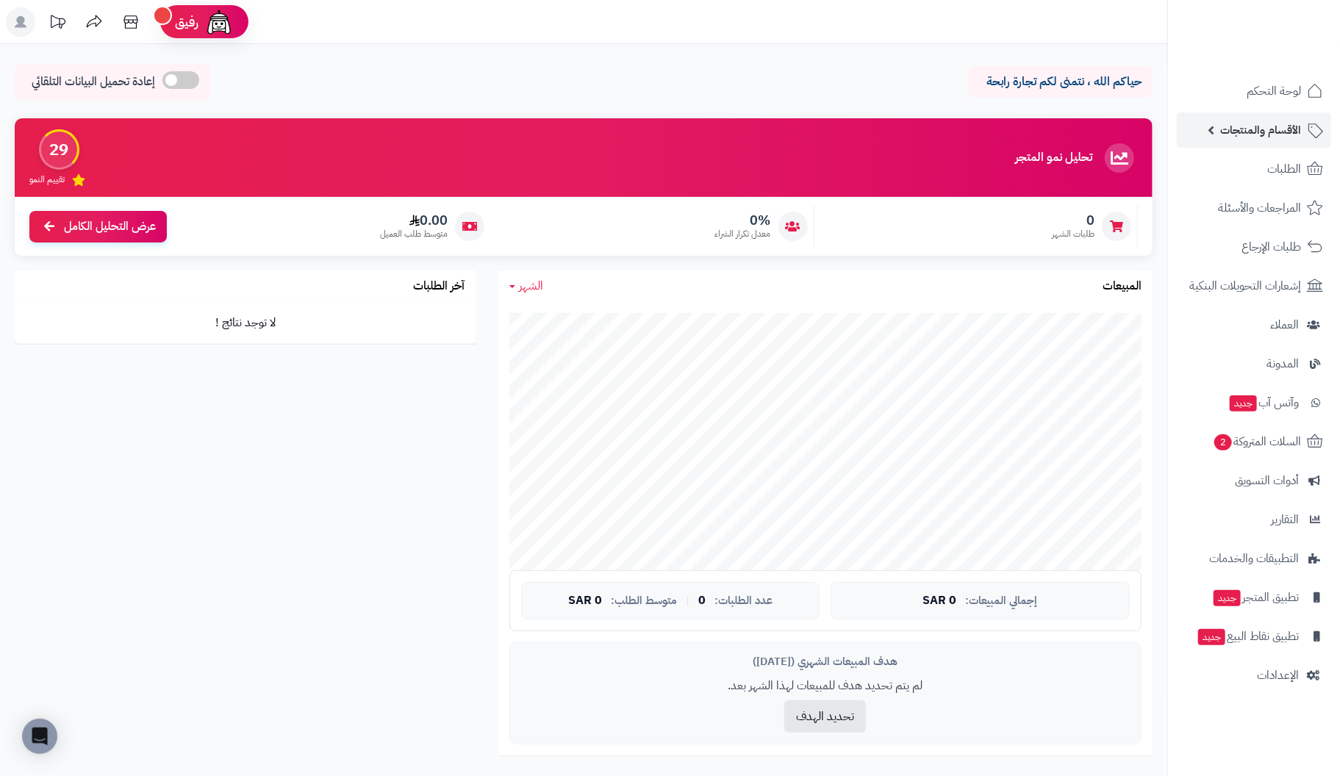
click at [1264, 128] on span "الأقسام والمنتجات" at bounding box center [1261, 130] width 81 height 21
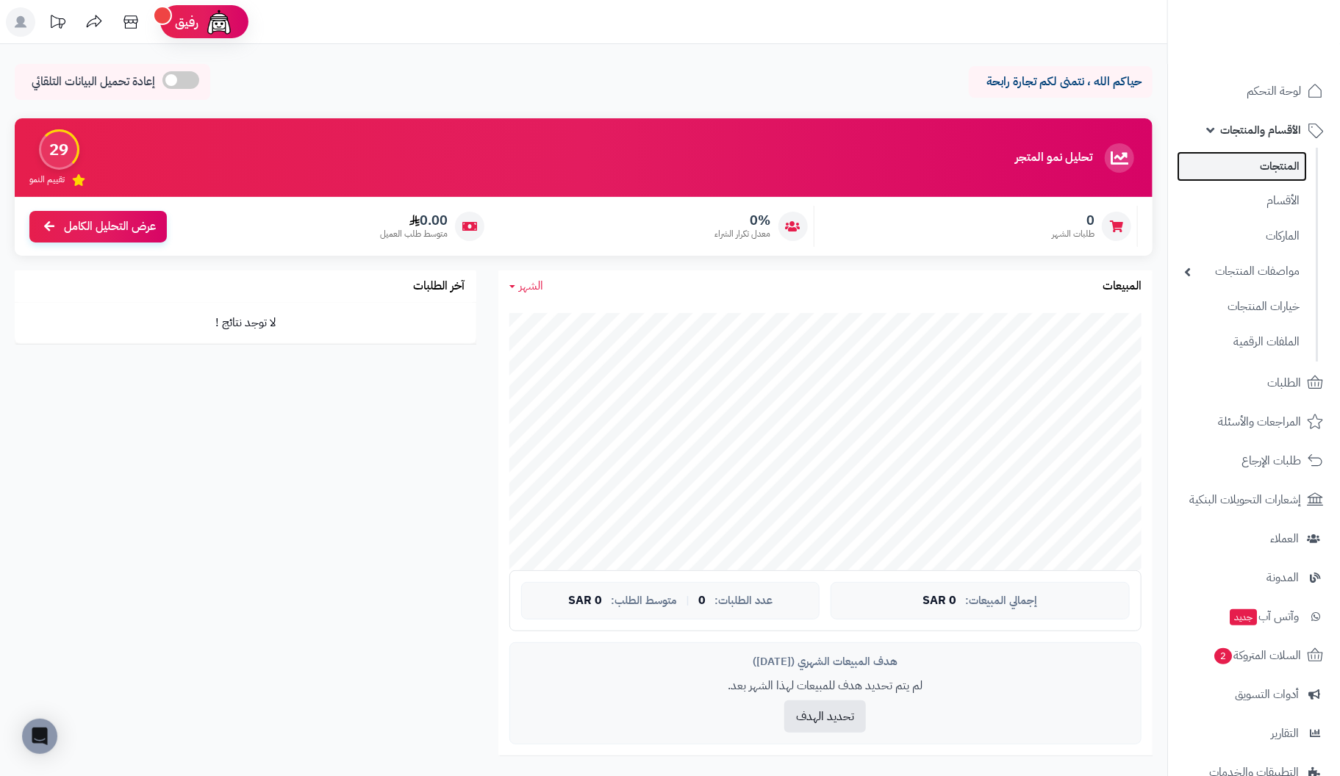
click at [1267, 163] on link "المنتجات" at bounding box center [1242, 166] width 130 height 30
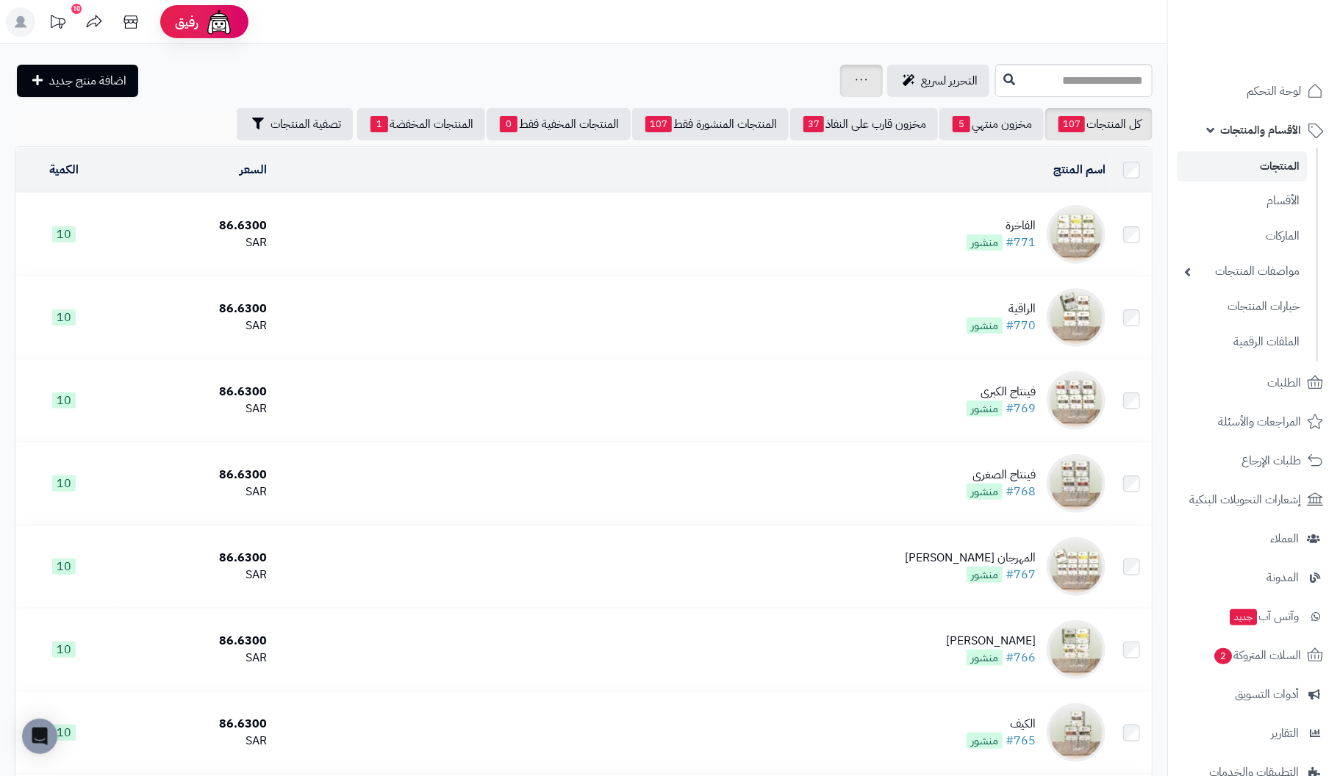
click at [856, 78] on icon at bounding box center [862, 80] width 12 height 10
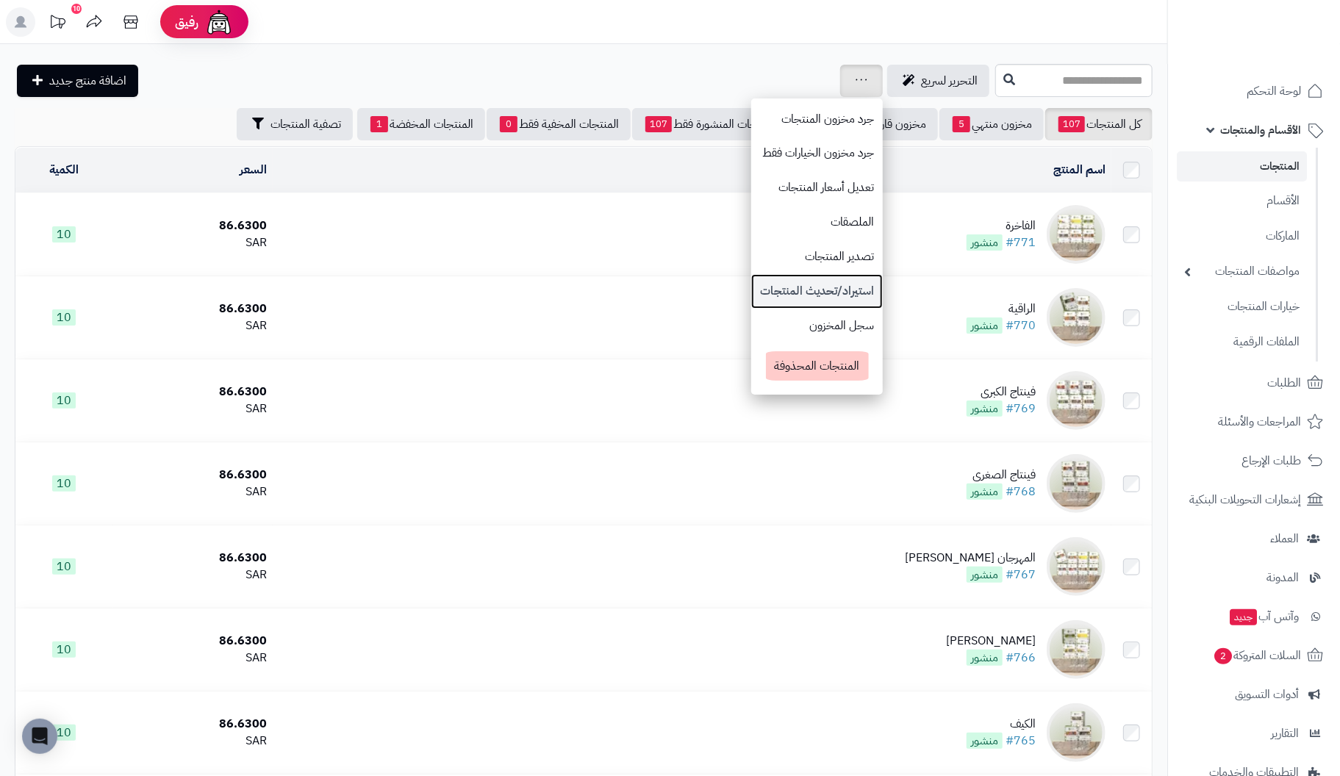
click at [751, 285] on link "استيراد/تحديث المنتجات" at bounding box center [817, 291] width 132 height 35
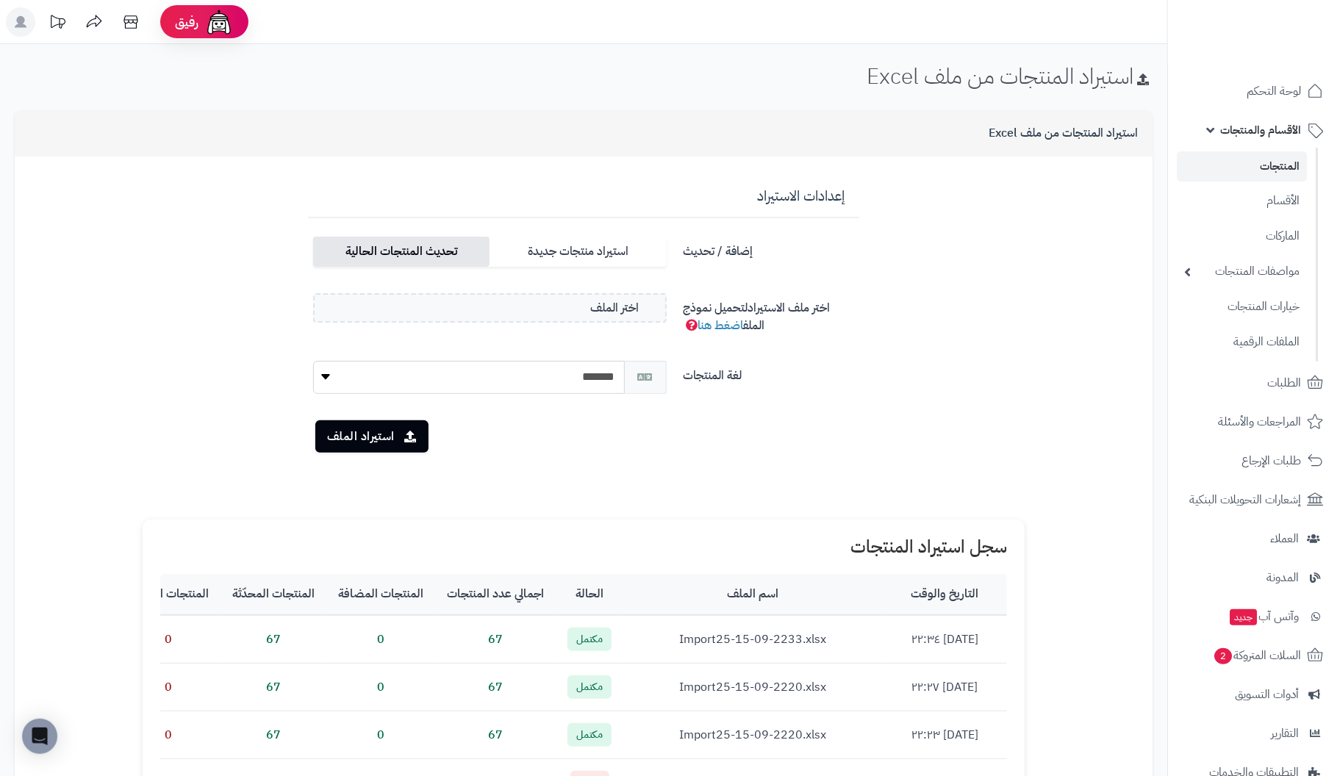
click at [407, 255] on label "تحديث المنتجات الحالية" at bounding box center [401, 252] width 176 height 30
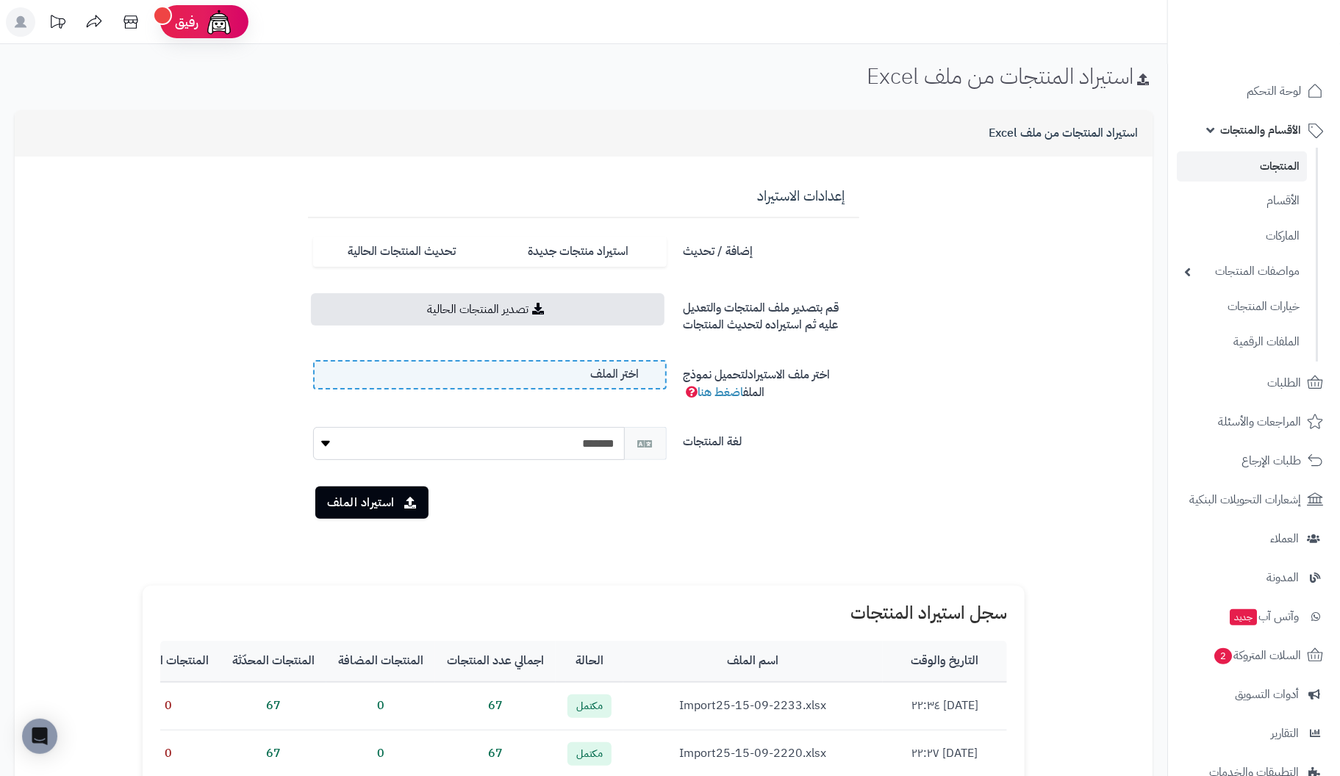
click at [527, 384] on label "اختر الملف" at bounding box center [490, 374] width 354 height 29
click at [0, 0] on input "اختر الملف" at bounding box center [0, 0] width 0 height 0
click at [358, 499] on button "استيراد الملف" at bounding box center [371, 502] width 113 height 32
